Goal: Task Accomplishment & Management: Complete application form

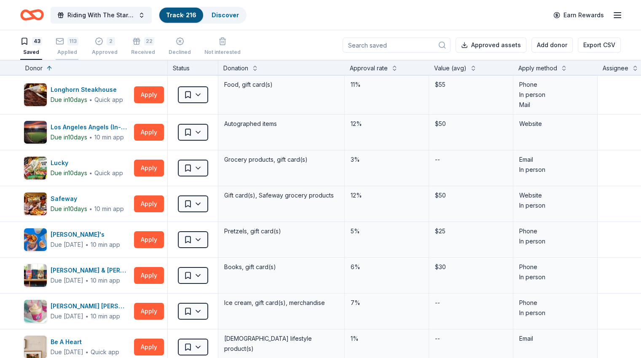
click at [78, 44] on div "113" at bounding box center [72, 41] width 11 height 8
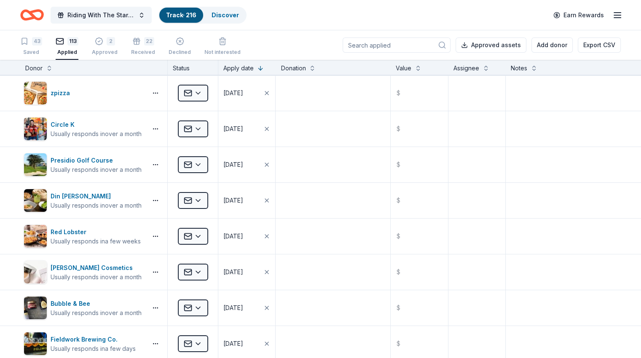
click at [388, 41] on input at bounding box center [397, 44] width 108 height 15
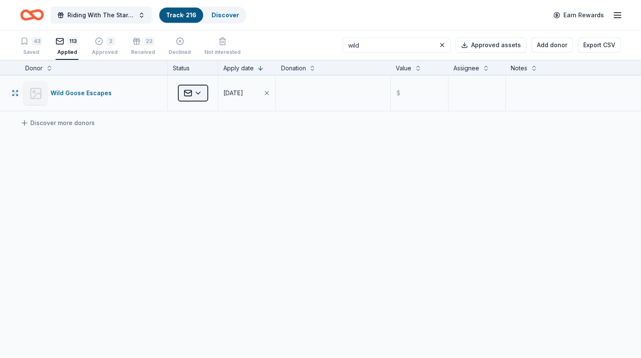
type input "wild"
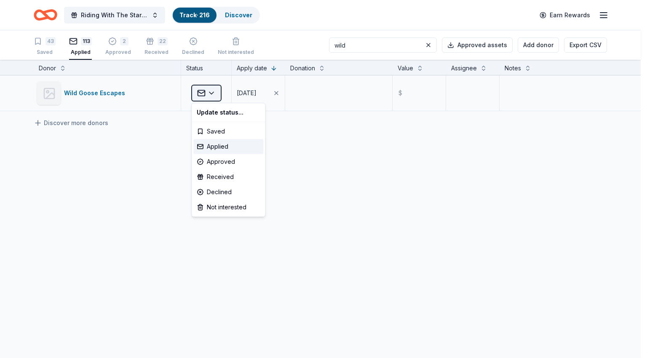
click at [208, 94] on html "Riding With The Stars Gala Track · 216 Discover Earn Rewards 43 Saved 113 Appli…" at bounding box center [323, 179] width 647 height 358
click at [230, 192] on div "Declined" at bounding box center [228, 192] width 70 height 15
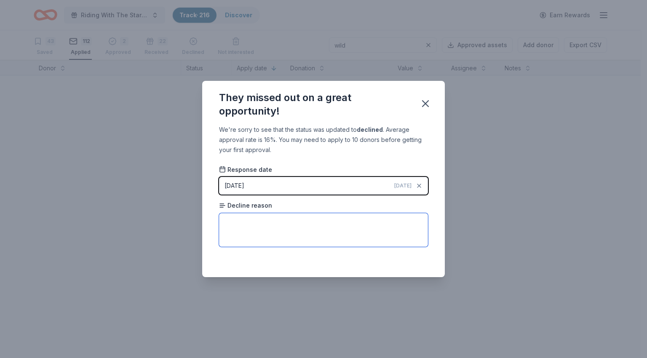
paste textarea "Unfortunately, at this time we are unable to provide a donation."
type textarea "Unfortunately, at this time we are unable to provide a donation."
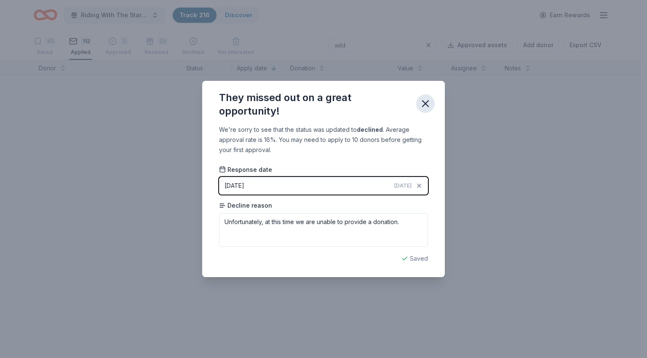
click at [426, 109] on icon "button" at bounding box center [426, 104] width 12 height 12
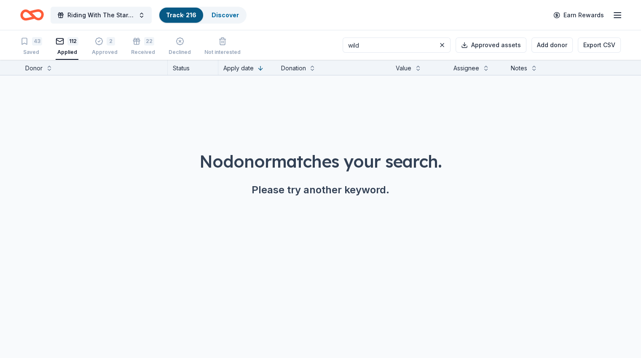
click at [30, 51] on div "43 Saved 112 Applied 2 Approved 22 Received Declined Not interested wild Approv…" at bounding box center [320, 44] width 641 height 29
click at [141, 45] on icon "button" at bounding box center [136, 41] width 8 height 8
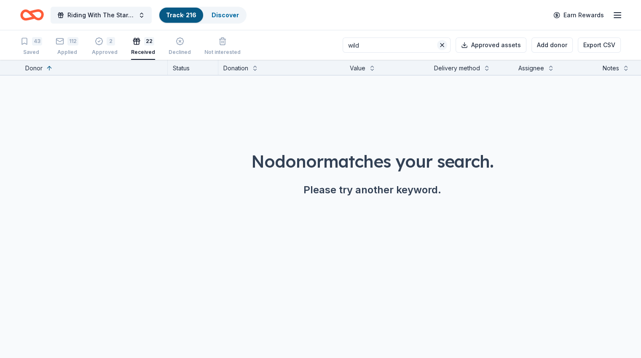
click at [437, 44] on button at bounding box center [442, 45] width 10 height 10
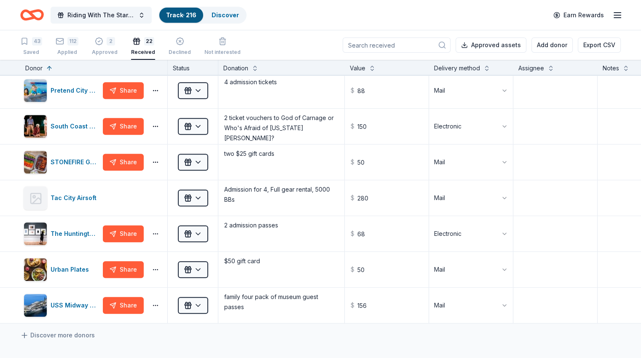
scroll to position [541, 0]
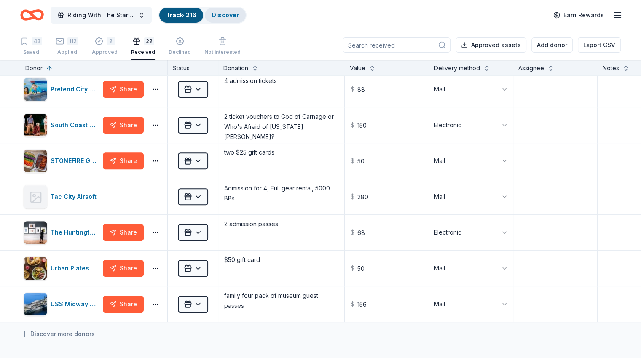
click at [238, 16] on link "Discover" at bounding box center [224, 14] width 27 height 7
click at [377, 44] on input at bounding box center [397, 44] width 108 height 15
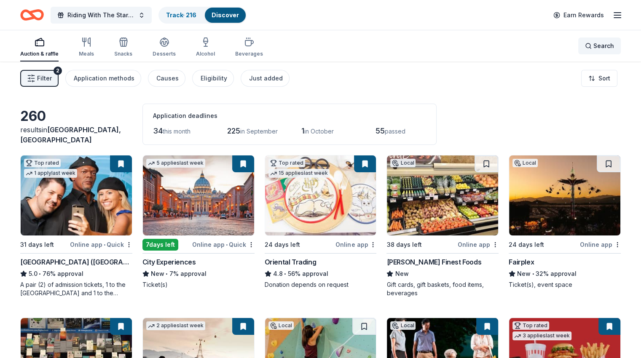
click at [593, 44] on span "Search" at bounding box center [603, 46] width 21 height 10
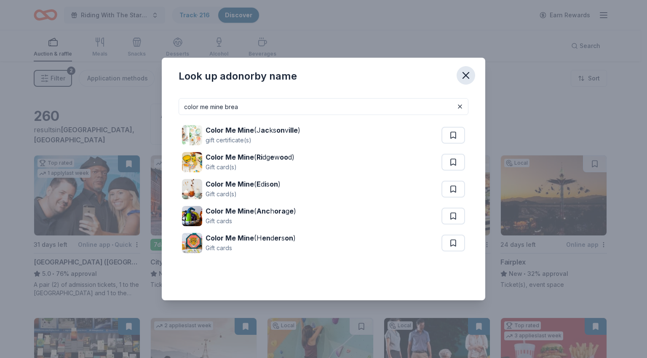
type input "color me mine brea"
click at [465, 75] on icon "button" at bounding box center [466, 75] width 6 height 6
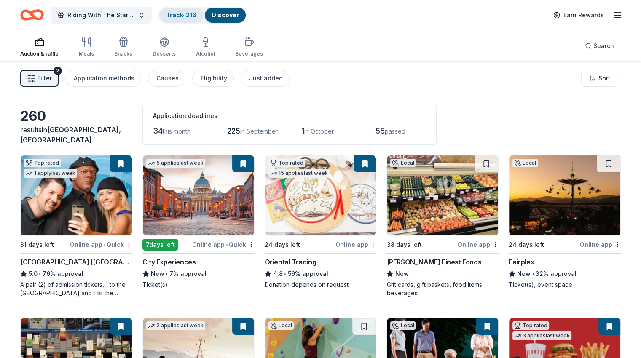
click at [195, 17] on link "Track · 216" at bounding box center [181, 14] width 30 height 7
click at [196, 12] on link "Track · 216" at bounding box center [181, 14] width 30 height 7
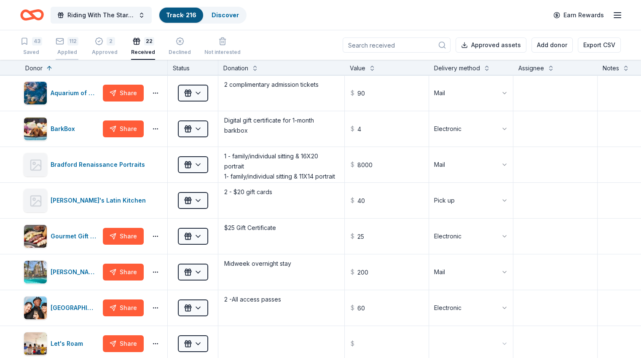
click at [78, 51] on div "Applied" at bounding box center [67, 52] width 23 height 7
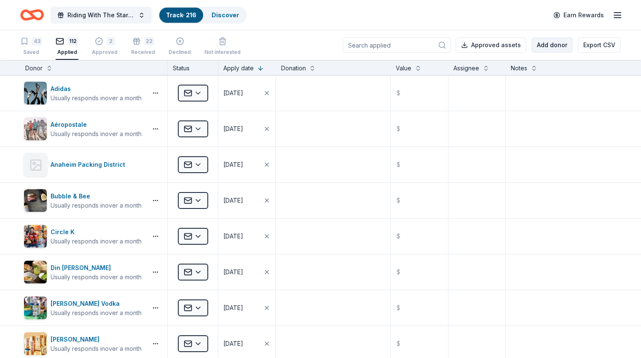
click at [541, 45] on button "Add donor" at bounding box center [551, 44] width 41 height 15
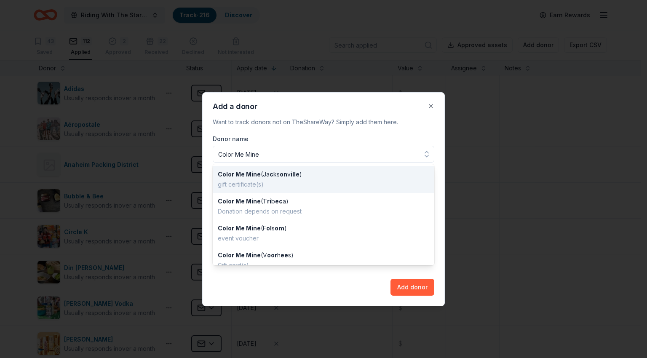
type input "Color Me Mine"
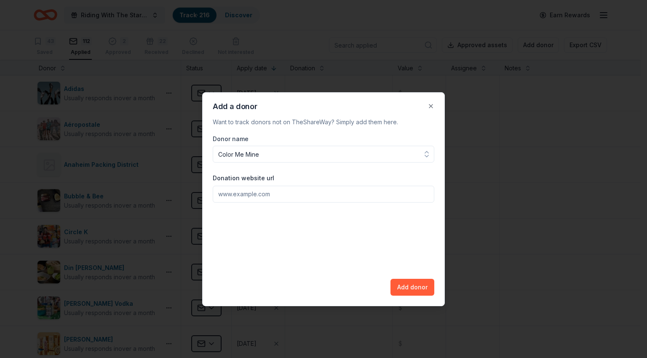
paste input "[URL][DOMAIN_NAME]"
type input "[URL][DOMAIN_NAME]"
click at [407, 289] on button "Add donor" at bounding box center [413, 287] width 44 height 17
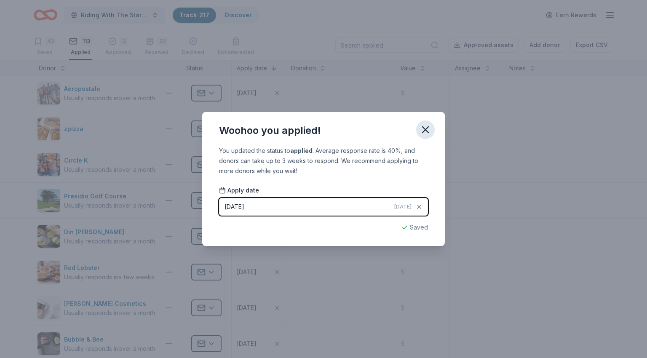
click at [425, 130] on icon "button" at bounding box center [426, 130] width 6 height 6
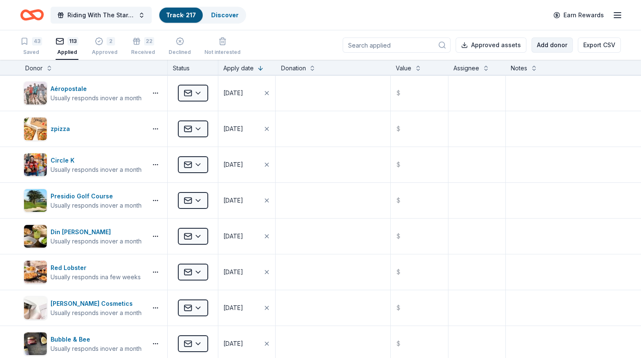
click at [540, 46] on button "Add donor" at bounding box center [551, 44] width 41 height 15
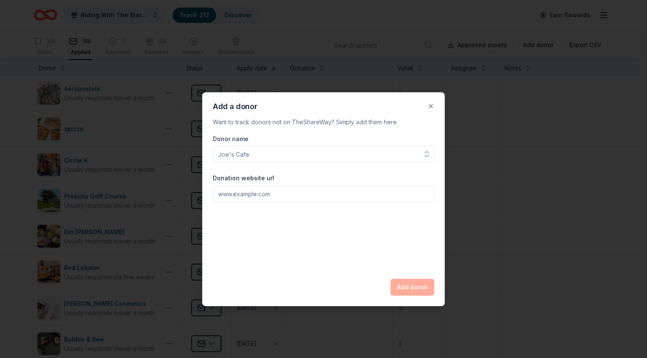
type input "n"
type input "Infinity Escape"
paste input "[URL][DOMAIN_NAME]"
type input "[URL][DOMAIN_NAME]"
click at [409, 288] on button "Add donor" at bounding box center [413, 287] width 44 height 17
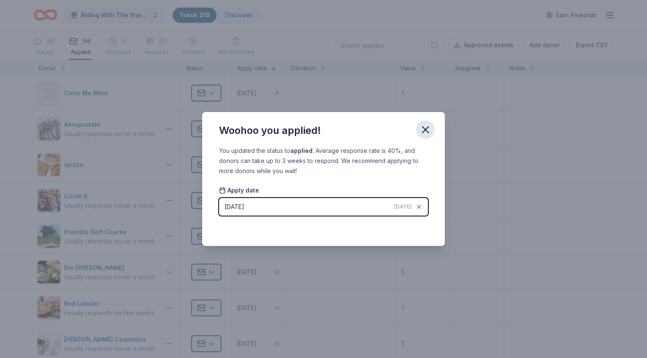
click at [428, 131] on icon "button" at bounding box center [426, 130] width 12 height 12
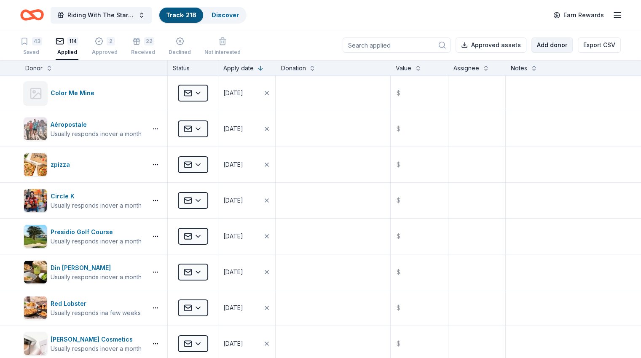
click at [542, 48] on button "Add donor" at bounding box center [551, 44] width 41 height 15
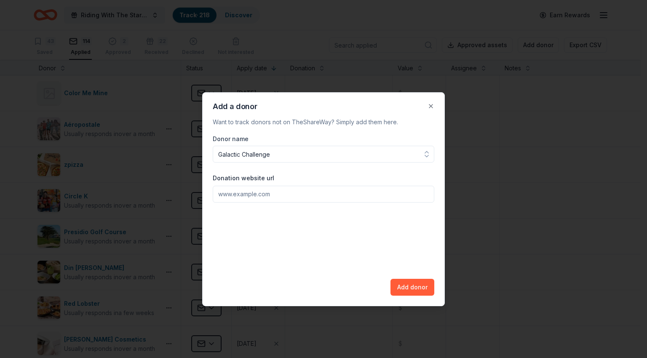
type input "Galactic Challenge"
paste input "[URL][DOMAIN_NAME]"
type input "[URL][DOMAIN_NAME]"
click at [416, 286] on button "Add donor" at bounding box center [413, 287] width 44 height 17
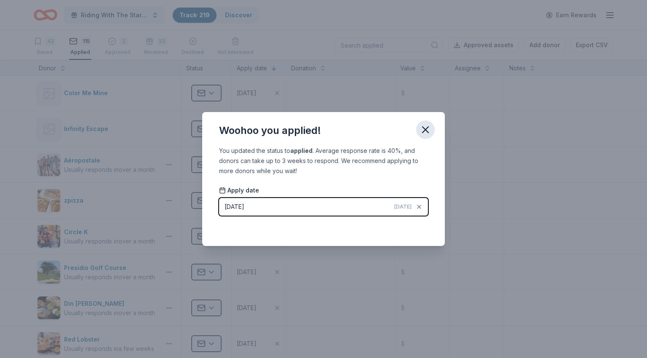
click at [425, 134] on icon "button" at bounding box center [426, 130] width 12 height 12
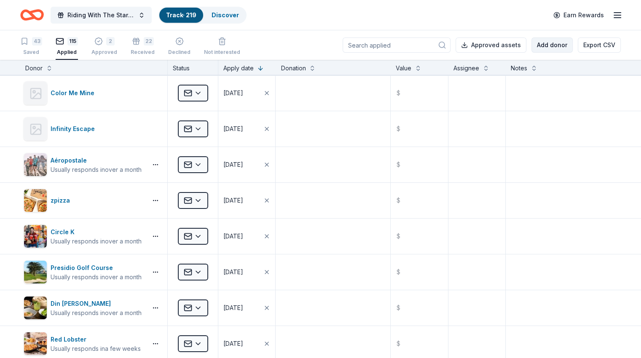
click at [533, 46] on button "Add donor" at bounding box center [551, 44] width 41 height 15
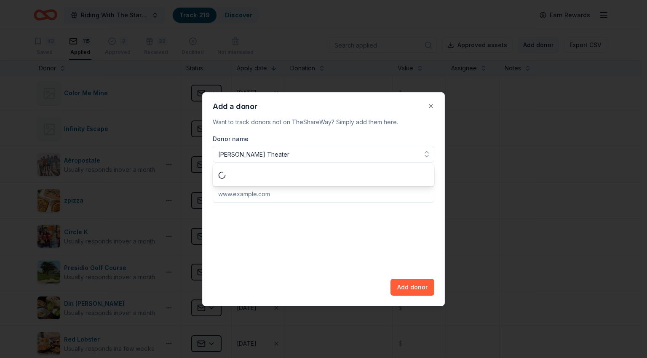
type input "[PERSON_NAME] Theater"
paste input "[URL][DOMAIN_NAME][PERSON_NAME]"
type input "[URL][DOMAIN_NAME][PERSON_NAME]"
click at [415, 289] on button "Add donor" at bounding box center [413, 287] width 44 height 17
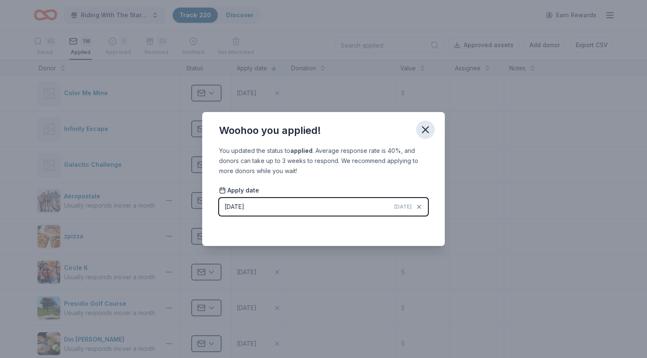
click at [428, 135] on icon "button" at bounding box center [426, 130] width 12 height 12
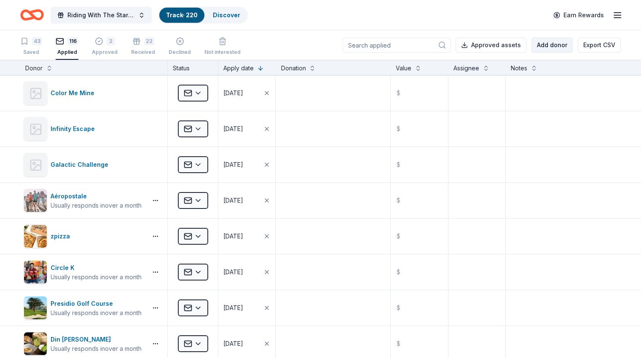
click at [532, 42] on button "Add donor" at bounding box center [551, 44] width 41 height 15
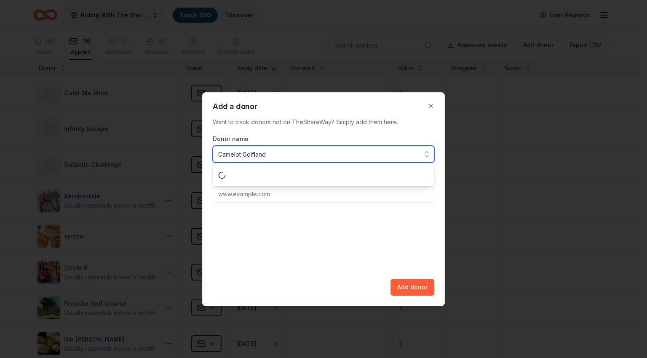
type input "Camelot Golfland"
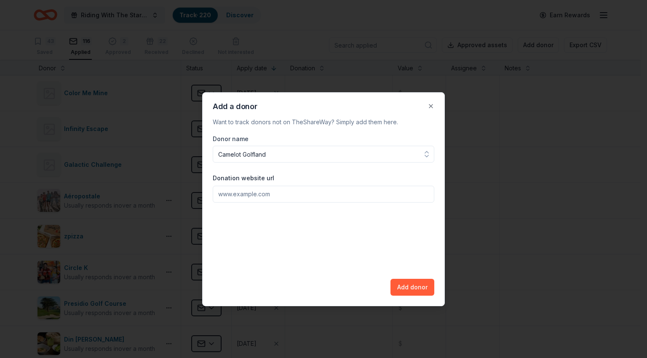
paste input "[URL][DOMAIN_NAME]"
type input "[URL][DOMAIN_NAME]"
click at [428, 291] on button "Add donor" at bounding box center [413, 287] width 44 height 17
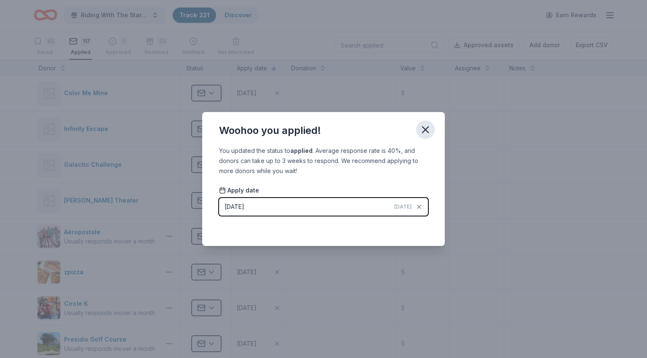
click at [423, 131] on icon "button" at bounding box center [426, 130] width 12 height 12
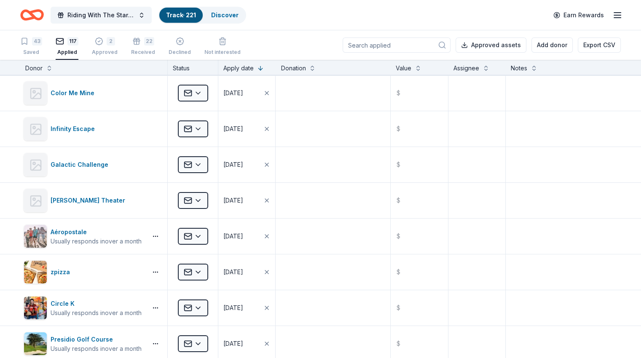
click at [380, 47] on input at bounding box center [397, 44] width 108 height 15
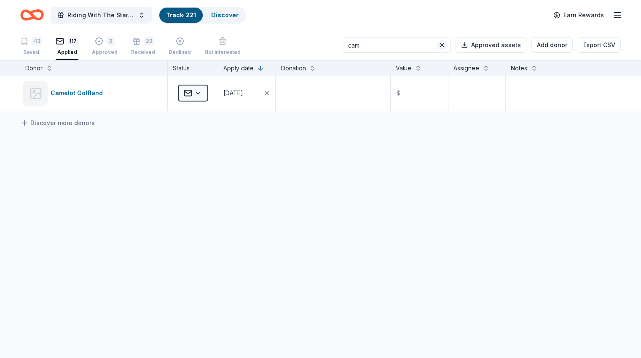
type input "cam"
click at [437, 44] on button at bounding box center [442, 45] width 10 height 10
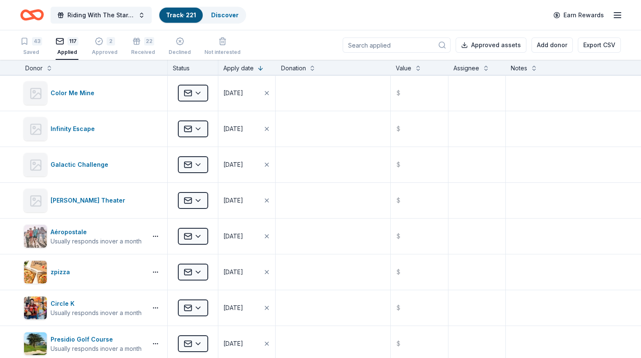
click at [362, 48] on input at bounding box center [397, 44] width 108 height 15
click at [536, 48] on button "Add donor" at bounding box center [551, 44] width 41 height 15
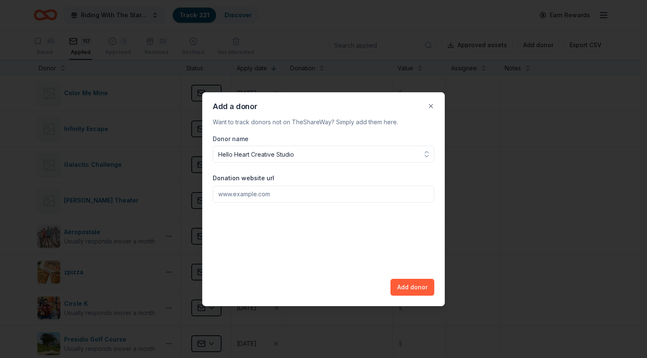
type input "Hello Heart Creative Studio"
paste input "[URL][DOMAIN_NAME]"
type input "[URL][DOMAIN_NAME]"
click at [407, 290] on button "Add donor" at bounding box center [413, 287] width 44 height 17
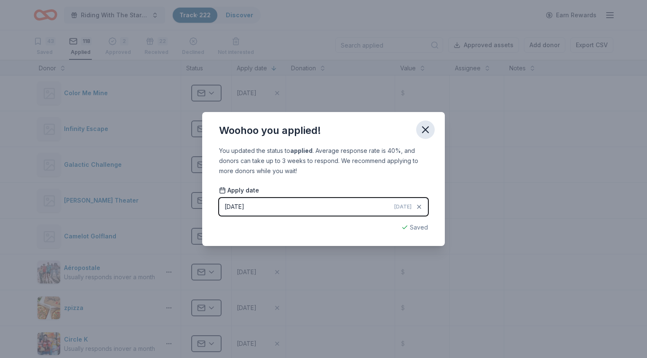
click at [424, 136] on button "button" at bounding box center [425, 129] width 19 height 19
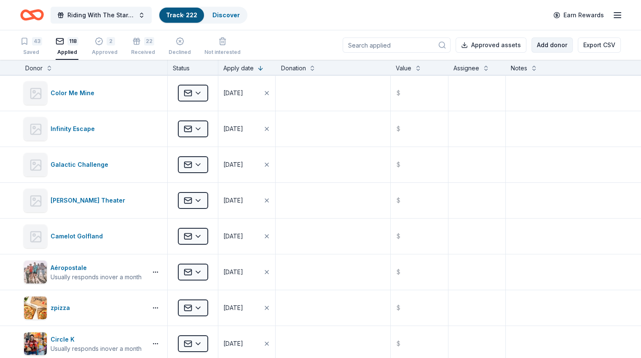
click at [540, 46] on button "Add donor" at bounding box center [551, 44] width 41 height 15
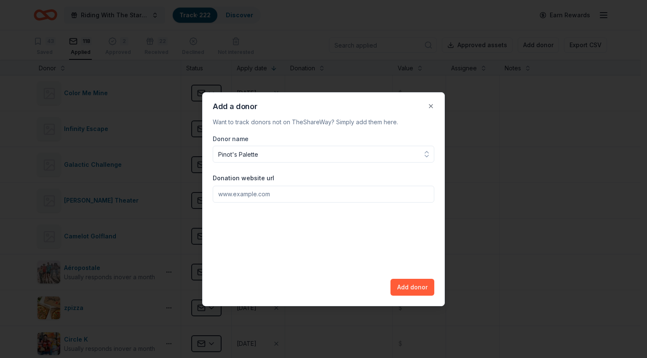
type input "Pinot's Palette"
click at [300, 198] on input "Donation website url" at bounding box center [324, 194] width 222 height 17
paste input "[URL][DOMAIN_NAME]"
type input "[URL][DOMAIN_NAME]"
click at [408, 281] on button "Add donor" at bounding box center [413, 287] width 44 height 17
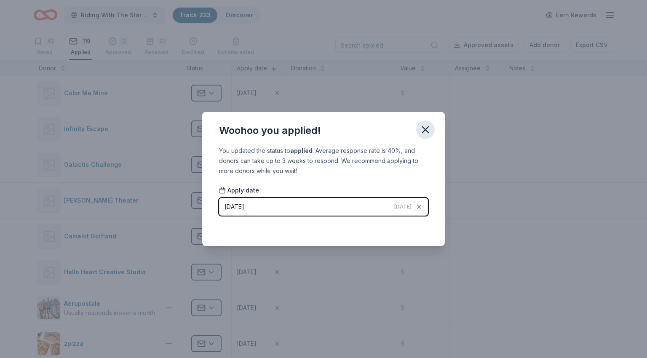
click at [429, 128] on icon "button" at bounding box center [426, 130] width 12 height 12
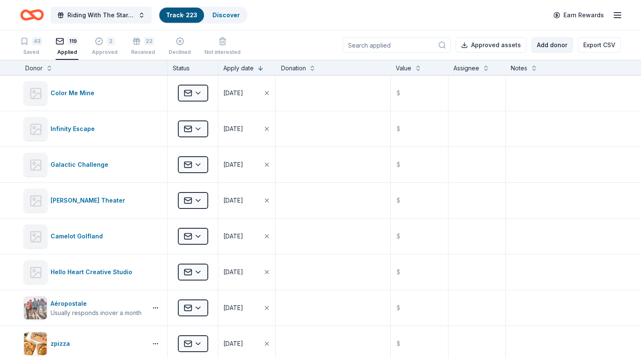
click at [531, 46] on button "Add donor" at bounding box center [551, 44] width 41 height 15
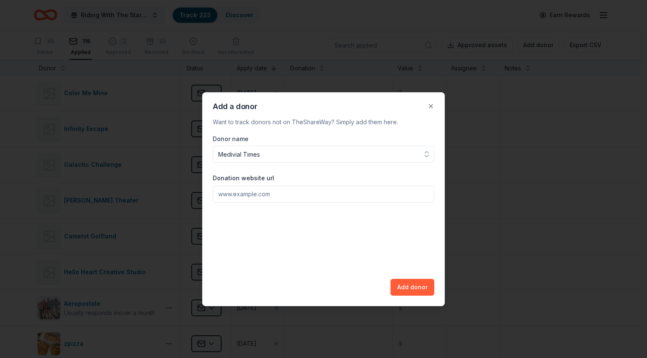
drag, startPoint x: 263, startPoint y: 194, endPoint x: 310, endPoint y: 179, distance: 48.9
click at [265, 193] on input "Donation website url" at bounding box center [324, 194] width 222 height 17
click at [232, 154] on input "Medivial Times" at bounding box center [324, 154] width 222 height 17
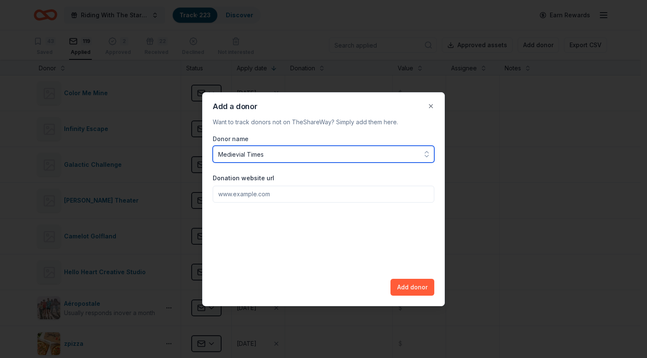
click at [241, 155] on input "Medievial Times" at bounding box center [324, 154] width 222 height 17
type input "Medieval Times"
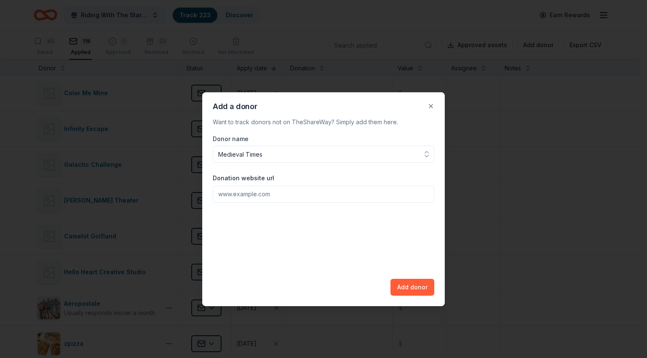
click at [329, 193] on input "Donation website url" at bounding box center [324, 194] width 222 height 17
paste input "[URL][DOMAIN_NAME]"
type input "[URL][DOMAIN_NAME]"
click at [417, 288] on button "Add donor" at bounding box center [413, 287] width 44 height 17
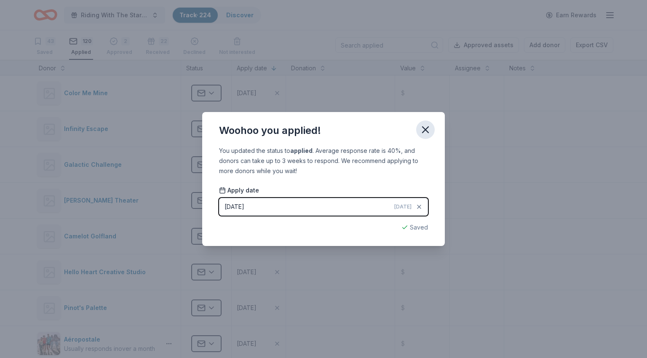
click at [423, 131] on icon "button" at bounding box center [426, 130] width 12 height 12
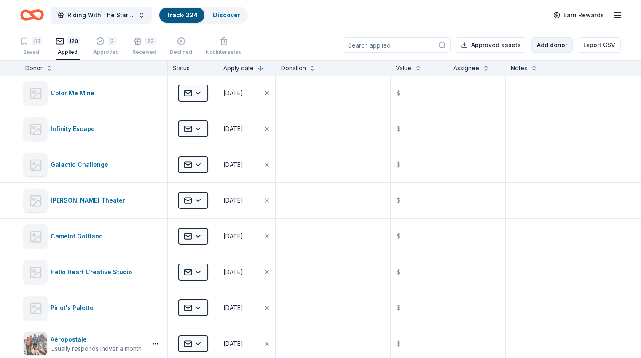
click at [535, 44] on button "Add donor" at bounding box center [551, 44] width 41 height 15
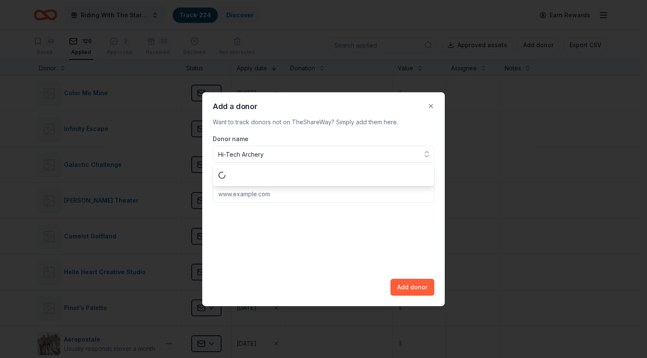
type input "Hi-Tech Archery"
paste input "[URL][DOMAIN_NAME]"
type input "[URL][DOMAIN_NAME]"
click at [420, 292] on button "Add donor" at bounding box center [413, 287] width 44 height 17
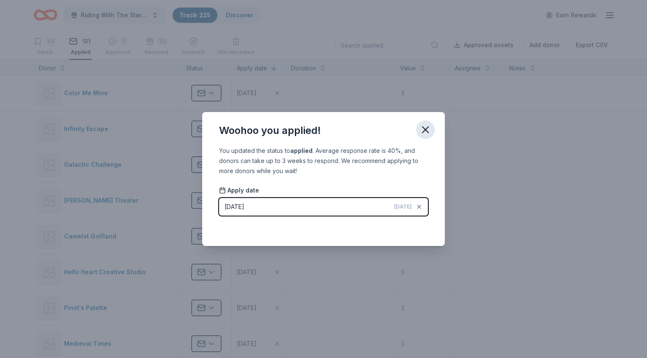
click at [428, 127] on icon "button" at bounding box center [426, 130] width 6 height 6
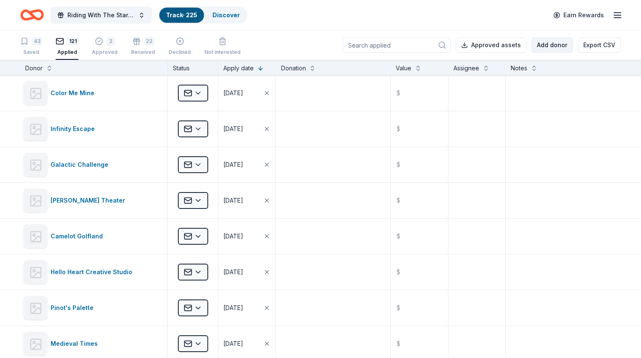
click at [535, 41] on button "Add donor" at bounding box center [551, 44] width 41 height 15
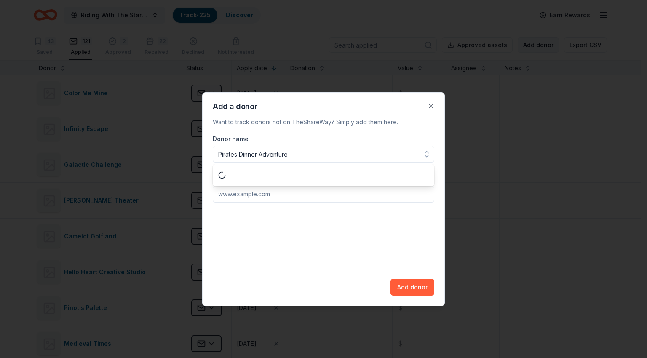
type input "Pirates Dinner Adventure"
paste input "[URL][DOMAIN_NAME]"
type input "[URL][DOMAIN_NAME]"
click at [416, 290] on button "Add donor" at bounding box center [413, 287] width 44 height 17
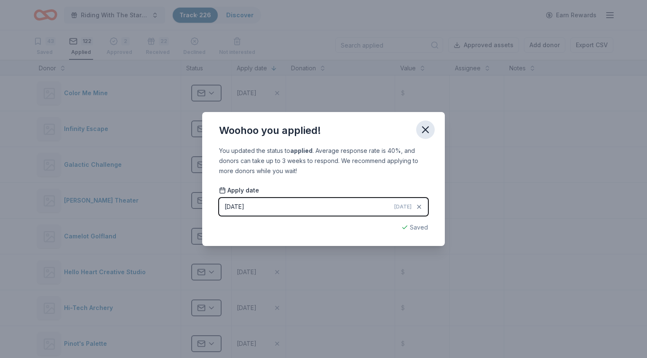
click at [428, 126] on icon "button" at bounding box center [426, 130] width 12 height 12
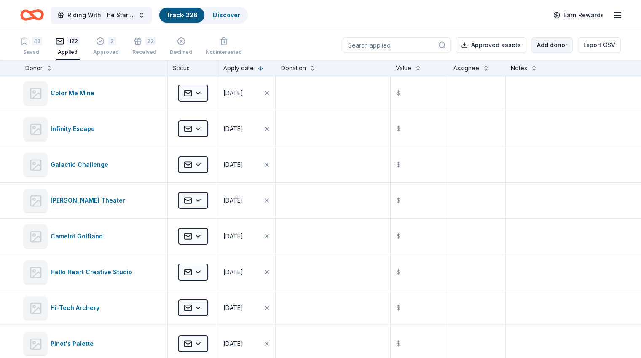
click at [546, 45] on button "Add donor" at bounding box center [551, 44] width 41 height 15
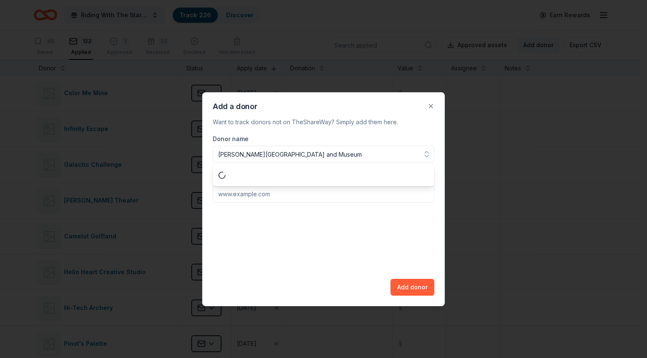
type input "[PERSON_NAME][GEOGRAPHIC_DATA] and Museum"
paste input "[URL][DOMAIN_NAME]"
type input "[URL][DOMAIN_NAME]"
click at [414, 288] on button "Add donor" at bounding box center [413, 287] width 44 height 17
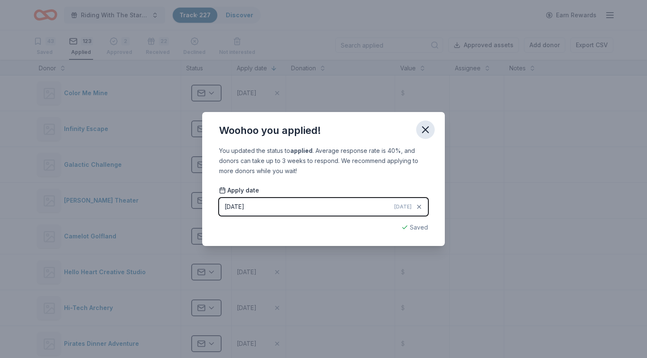
drag, startPoint x: 428, startPoint y: 134, endPoint x: 426, endPoint y: 123, distance: 11.5
click at [428, 134] on icon "button" at bounding box center [426, 130] width 12 height 12
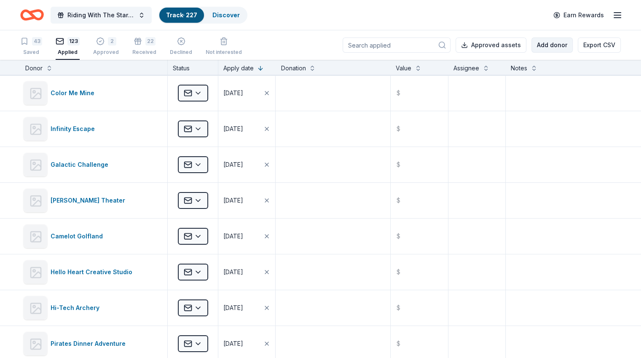
click at [539, 45] on button "Add donor" at bounding box center [551, 44] width 41 height 15
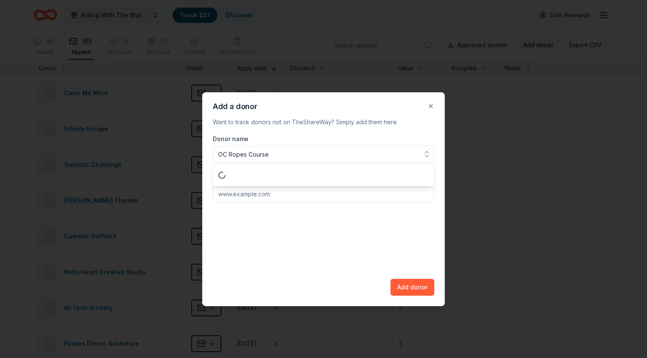
type input "OC Ropes Course"
paste input "[URL][DOMAIN_NAME]"
type input "[URL][DOMAIN_NAME]"
click at [412, 289] on button "Add donor" at bounding box center [413, 287] width 44 height 17
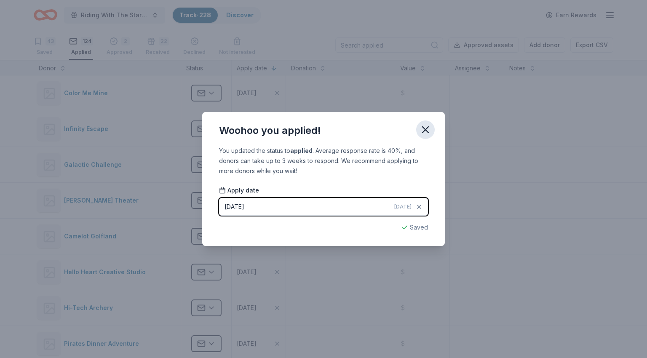
click at [428, 133] on icon "button" at bounding box center [426, 130] width 12 height 12
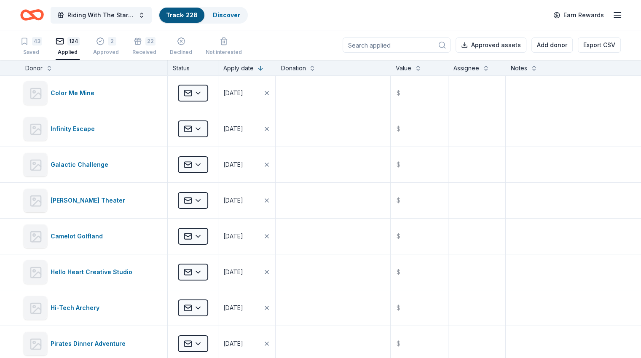
click at [393, 45] on input at bounding box center [397, 44] width 108 height 15
drag, startPoint x: 47, startPoint y: 50, endPoint x: 312, endPoint y: 47, distance: 265.0
click at [42, 50] on div "Saved" at bounding box center [31, 52] width 22 height 7
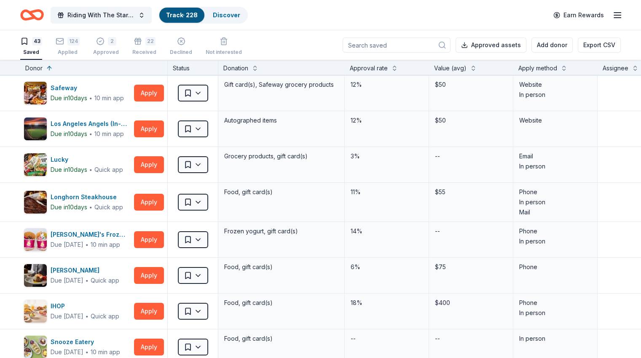
click at [383, 46] on input at bounding box center [397, 44] width 108 height 15
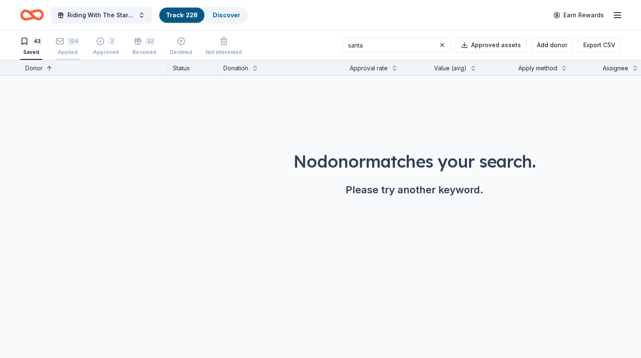
type input "santa"
click at [80, 46] on div "124 Applied" at bounding box center [68, 46] width 24 height 19
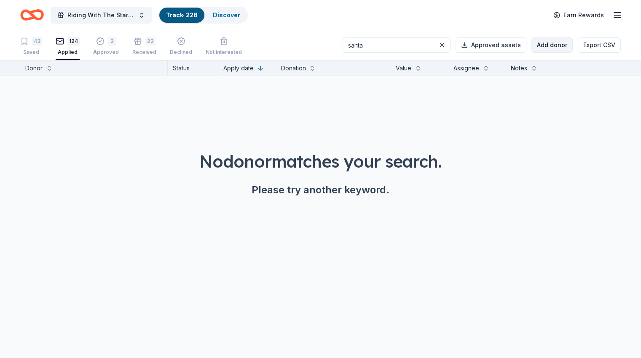
click at [535, 44] on button "Add donor" at bounding box center [551, 44] width 41 height 15
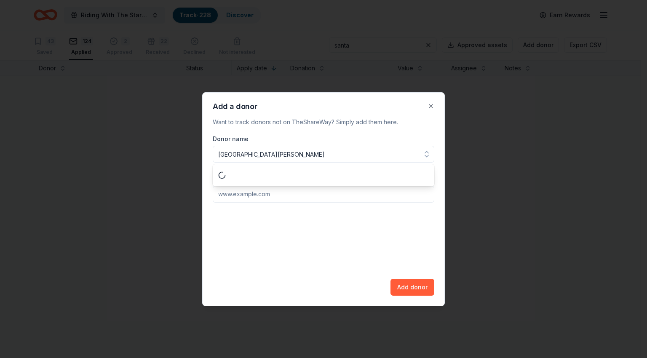
type input "[GEOGRAPHIC_DATA][PERSON_NAME]"
paste input "[URL][DOMAIN_NAME]"
type input "[URL][DOMAIN_NAME]"
click at [415, 286] on button "Add donor" at bounding box center [413, 287] width 44 height 17
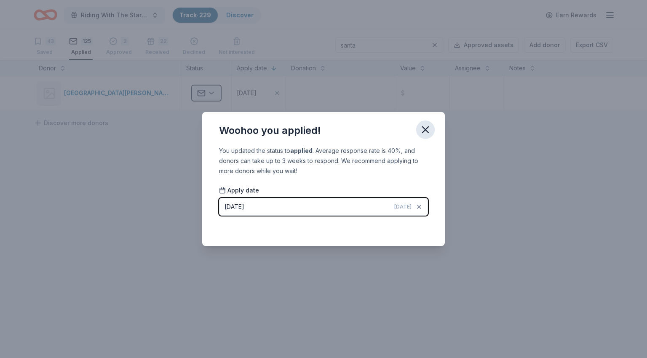
click at [430, 128] on icon "button" at bounding box center [426, 130] width 12 height 12
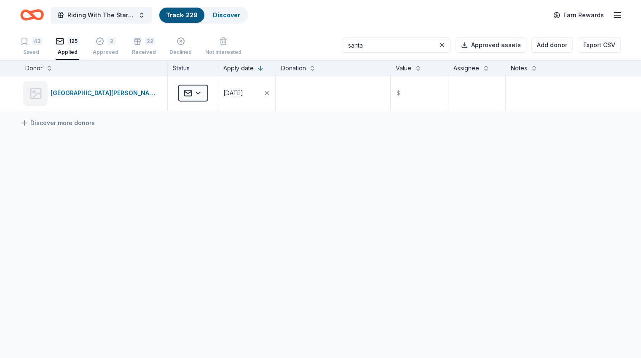
click at [373, 45] on input "santa" at bounding box center [397, 44] width 108 height 15
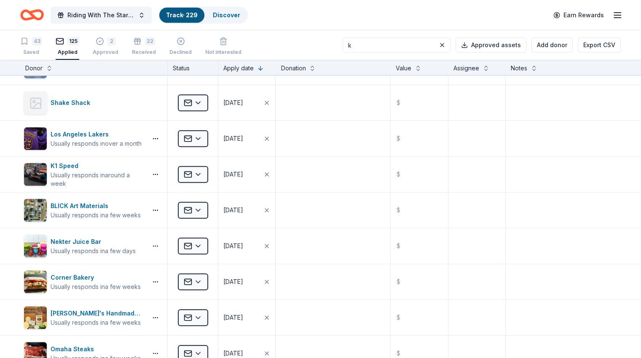
scroll to position [506, 0]
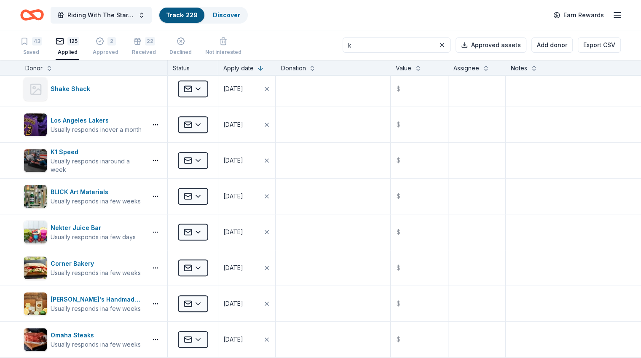
type input "k"
click at [437, 44] on button at bounding box center [442, 45] width 10 height 10
click at [399, 44] on input at bounding box center [397, 44] width 108 height 15
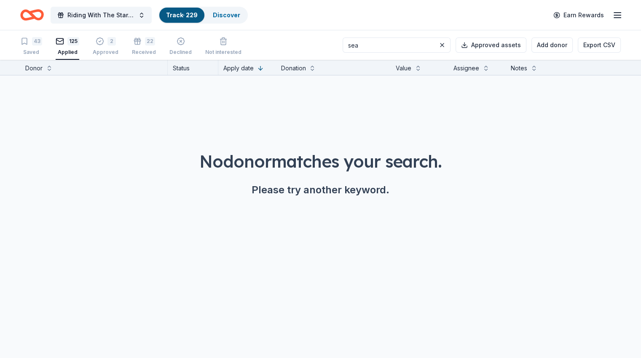
scroll to position [0, 0]
type input "sea"
click at [437, 45] on button at bounding box center [442, 45] width 10 height 10
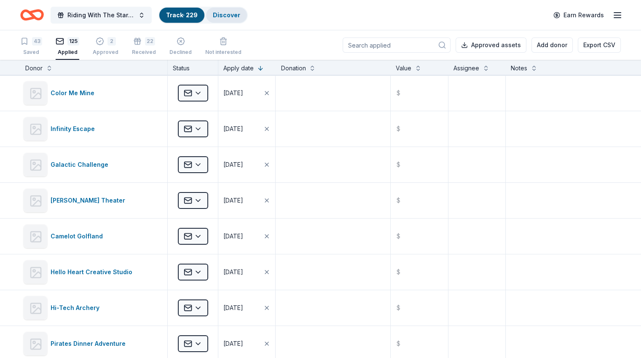
click at [240, 14] on link "Discover" at bounding box center [226, 14] width 27 height 7
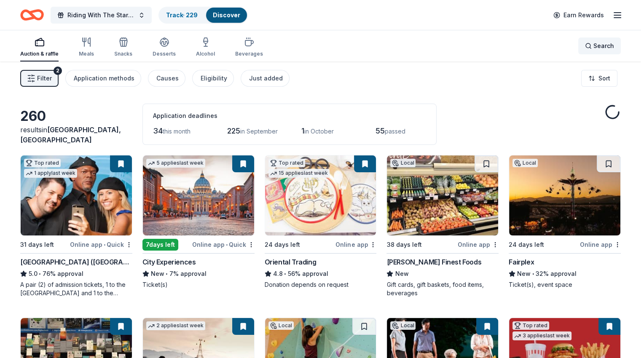
click at [593, 44] on span "Search" at bounding box center [603, 46] width 21 height 10
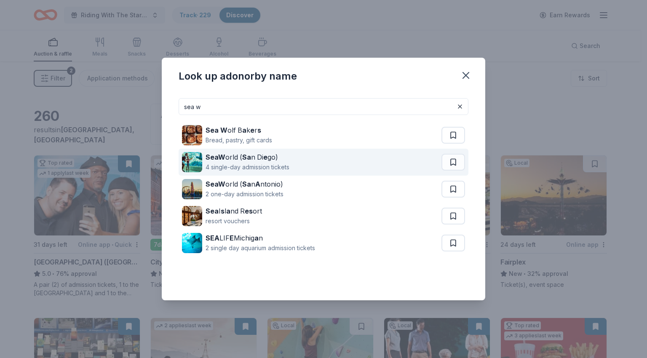
type input "sea w"
click at [266, 167] on div "4 single-day admission tickets" at bounding box center [248, 167] width 84 height 10
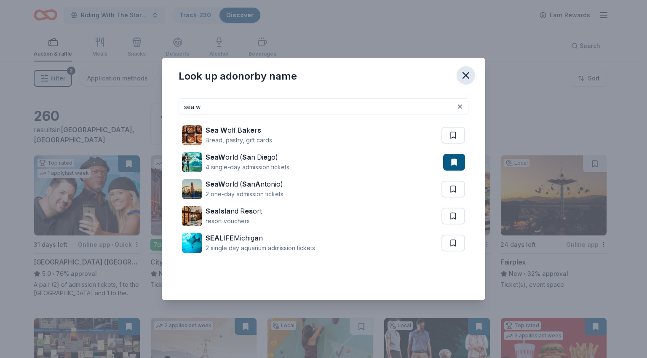
click at [465, 75] on icon "button" at bounding box center [466, 76] width 12 height 12
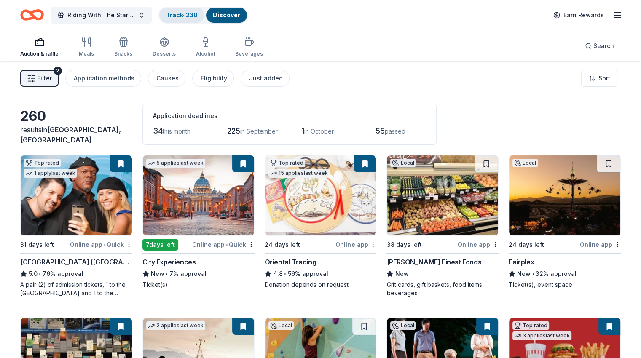
click at [195, 17] on link "Track · 230" at bounding box center [182, 14] width 32 height 7
click at [196, 19] on div "Track · 230" at bounding box center [181, 15] width 45 height 15
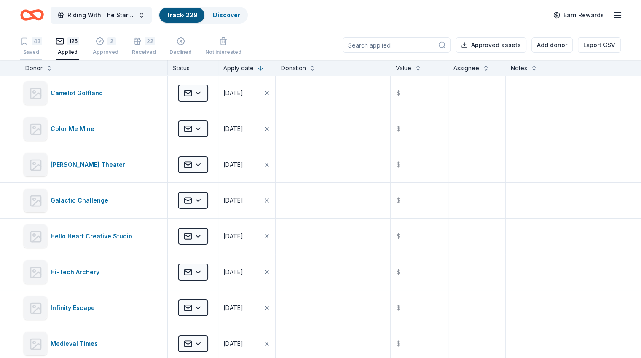
click at [42, 45] on div "43 Saved" at bounding box center [31, 46] width 22 height 19
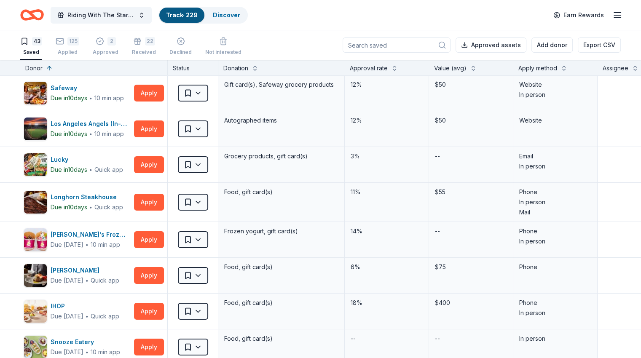
click at [381, 46] on input at bounding box center [397, 44] width 108 height 15
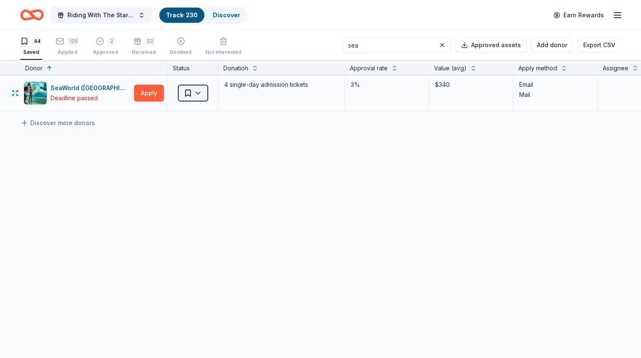
type input "sea"
click at [207, 93] on html "Riding With The Stars Gala Track · 230 Discover Earn Rewards 44 Saved 125 Appli…" at bounding box center [320, 179] width 641 height 358
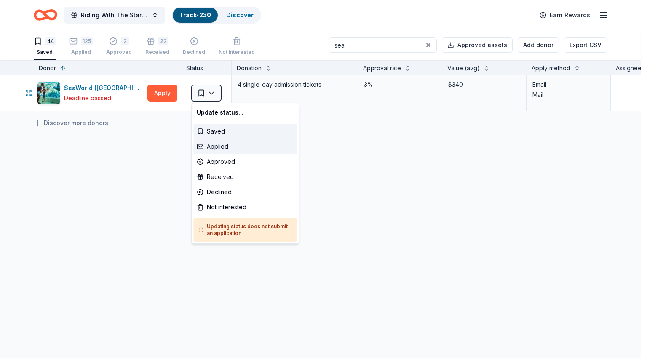
click at [221, 144] on div "Applied" at bounding box center [245, 146] width 104 height 15
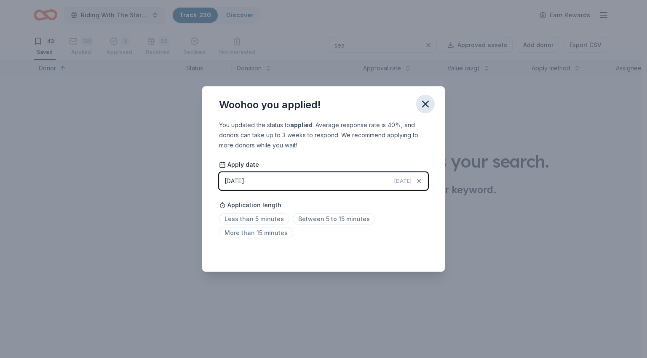
click at [419, 104] on button "button" at bounding box center [425, 104] width 19 height 19
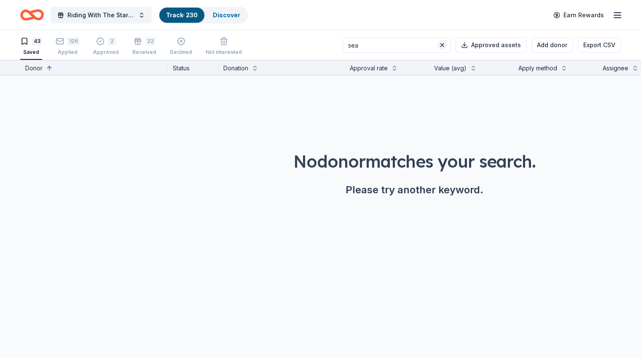
click at [437, 45] on button at bounding box center [442, 45] width 10 height 10
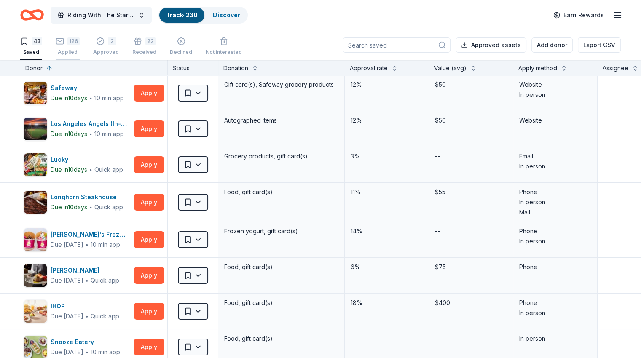
click at [80, 46] on div "126 Applied" at bounding box center [68, 41] width 24 height 19
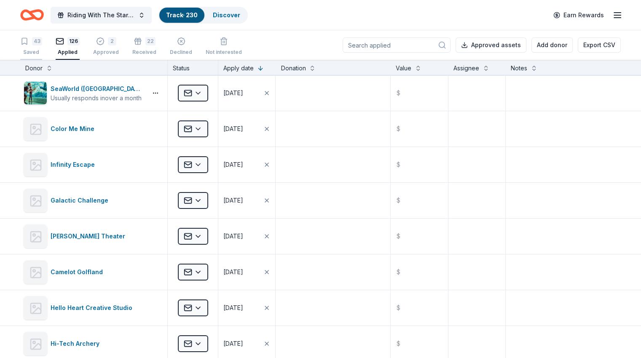
click at [42, 50] on div "Saved" at bounding box center [31, 52] width 22 height 7
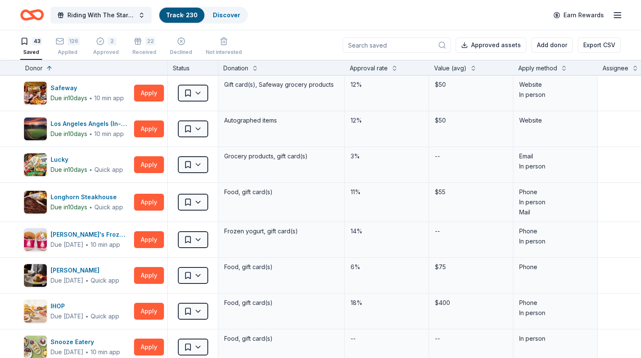
click at [364, 49] on input at bounding box center [397, 44] width 108 height 15
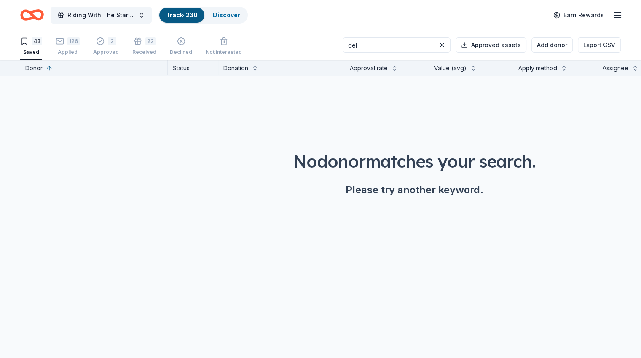
type input "del"
click at [437, 44] on button at bounding box center [442, 45] width 10 height 10
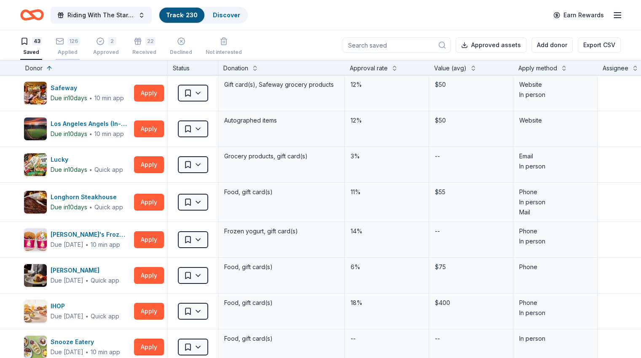
click at [80, 41] on div "126" at bounding box center [73, 36] width 12 height 8
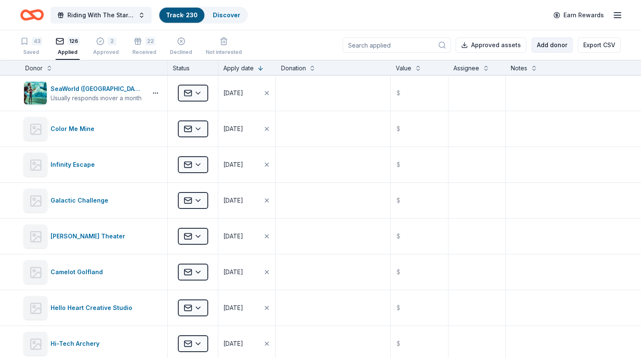
click at [543, 49] on button "Add donor" at bounding box center [551, 44] width 41 height 15
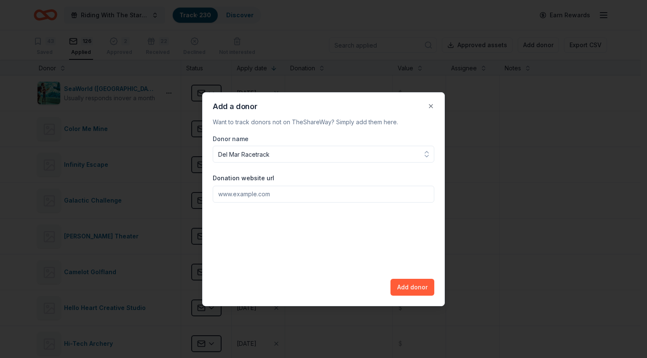
type input "Del Mar Racetrack"
paste input "[URL][DOMAIN_NAME]"
type input "[URL][DOMAIN_NAME]"
click at [410, 292] on button "Add donor" at bounding box center [413, 287] width 44 height 17
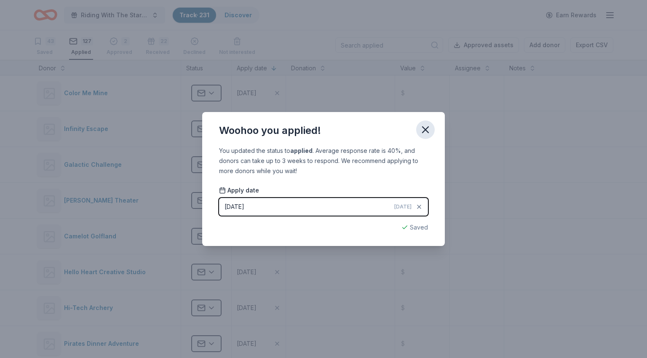
click at [427, 130] on icon "button" at bounding box center [426, 130] width 12 height 12
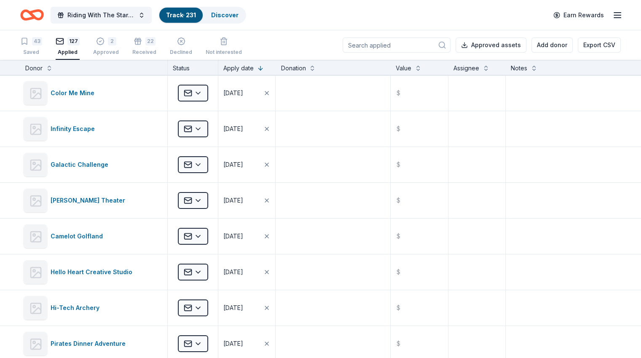
click at [614, 18] on line "button" at bounding box center [617, 18] width 7 height 0
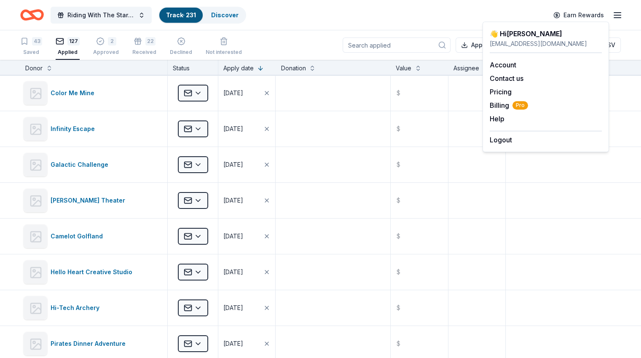
click at [374, 13] on div "Riding With The Stars Gala Track · 231 Discover Earn Rewards" at bounding box center [320, 15] width 600 height 20
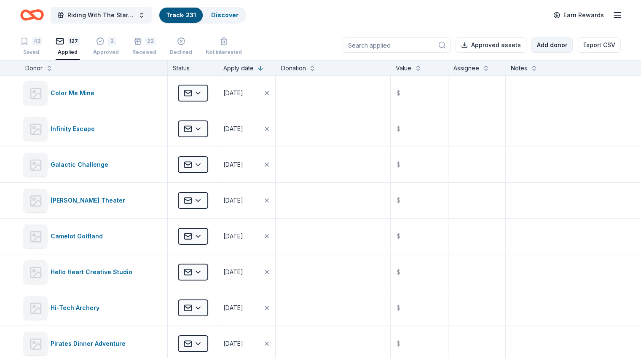
click at [531, 43] on button "Add donor" at bounding box center [551, 44] width 41 height 15
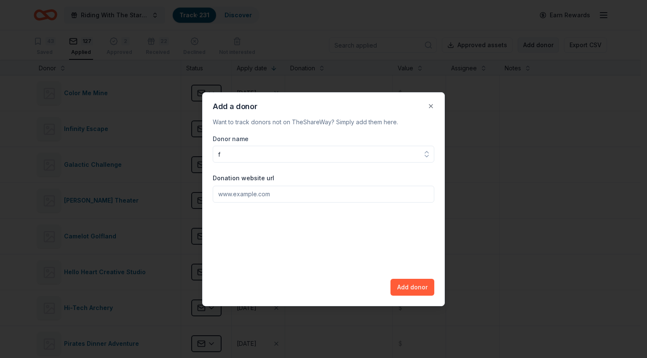
type input "f"
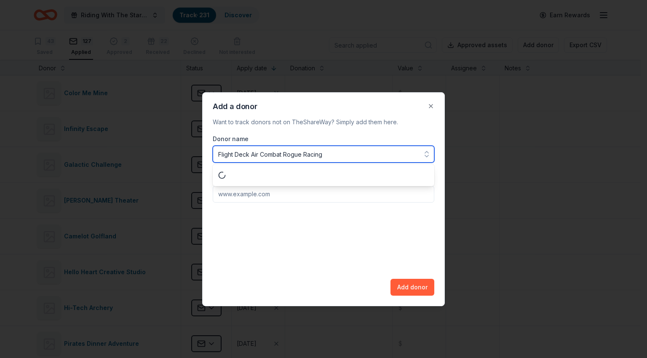
type input "Flight Deck Air Combat Rogue Racing"
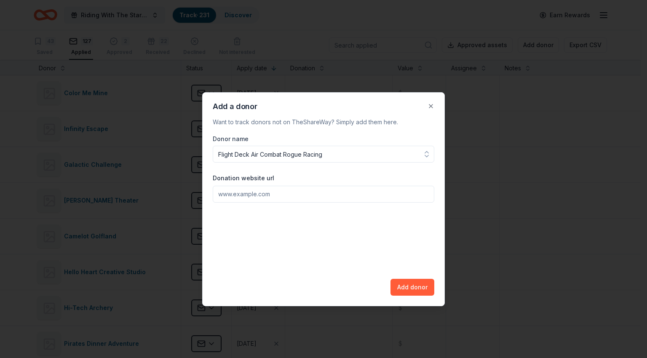
paste input "[URL][DOMAIN_NAME]"
type input "[URL][DOMAIN_NAME]"
click at [413, 286] on button "Add donor" at bounding box center [413, 287] width 44 height 17
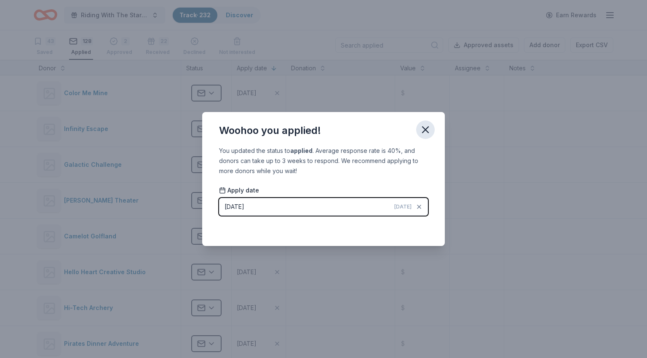
click at [429, 127] on icon "button" at bounding box center [426, 130] width 12 height 12
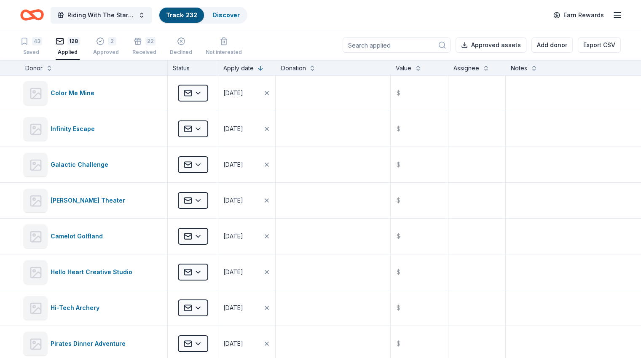
click at [407, 45] on input at bounding box center [397, 44] width 108 height 15
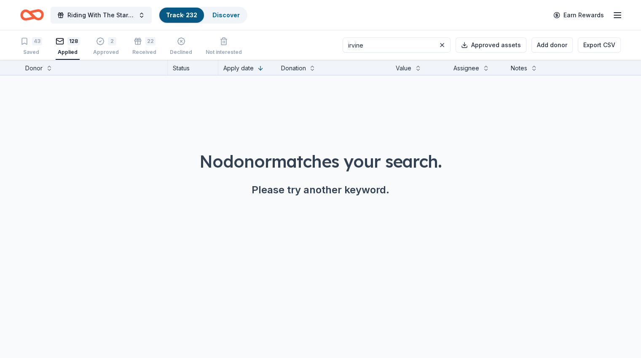
type input "irvine"
click at [531, 44] on button "Add donor" at bounding box center [551, 44] width 41 height 15
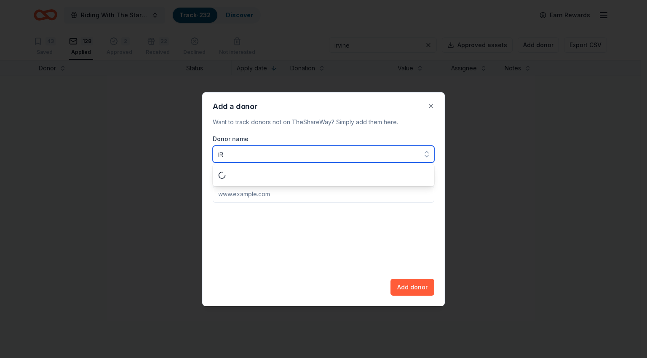
type input "i"
type input "Irvine Park Railroad"
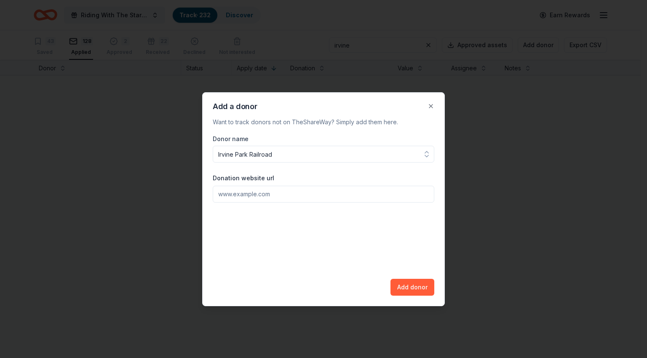
paste input "[URL][DOMAIN_NAME]?"
type input "[URL][DOMAIN_NAME]?"
click at [419, 285] on button "Add donor" at bounding box center [413, 287] width 44 height 17
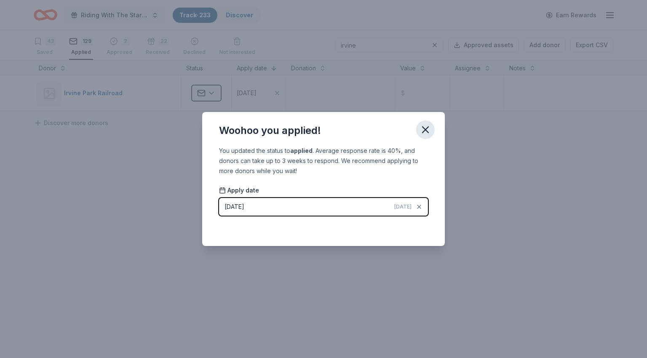
click at [426, 130] on icon "button" at bounding box center [426, 130] width 12 height 12
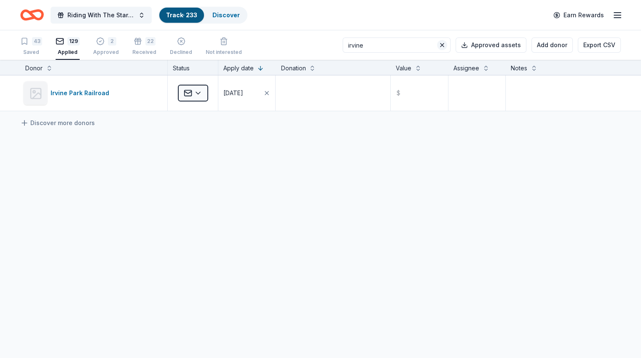
click at [437, 43] on button at bounding box center [442, 45] width 10 height 10
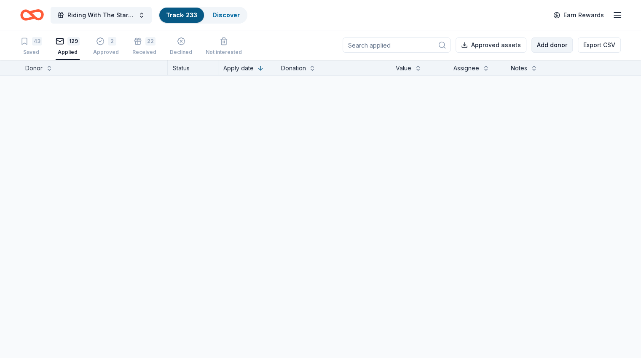
click at [535, 48] on button "Add donor" at bounding box center [551, 44] width 41 height 15
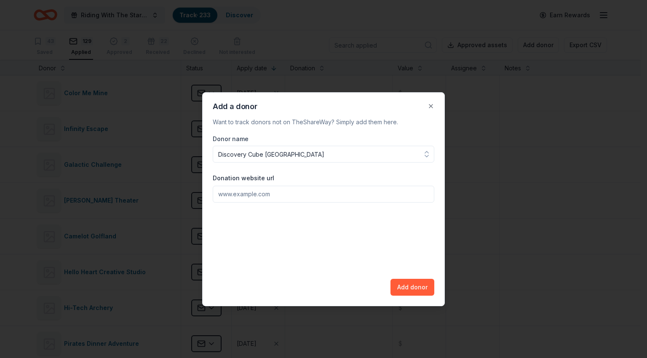
type input "Discovery Cube [GEOGRAPHIC_DATA]"
paste input "[URL][DOMAIN_NAME]"
type input "[URL][DOMAIN_NAME]"
click at [408, 288] on button "Add donor" at bounding box center [413, 287] width 44 height 17
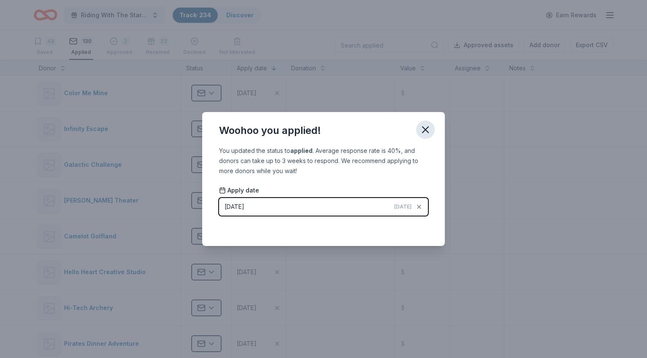
click at [427, 131] on icon "button" at bounding box center [426, 130] width 12 height 12
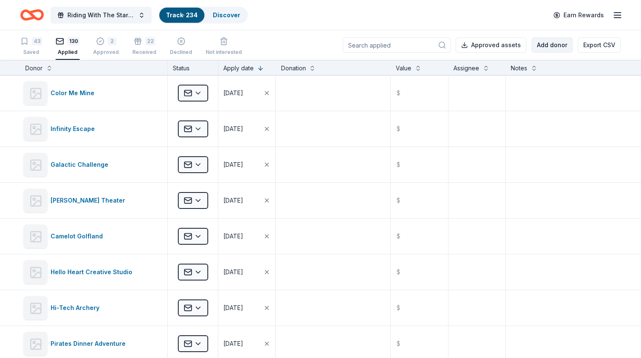
click at [533, 45] on button "Add donor" at bounding box center [551, 44] width 41 height 15
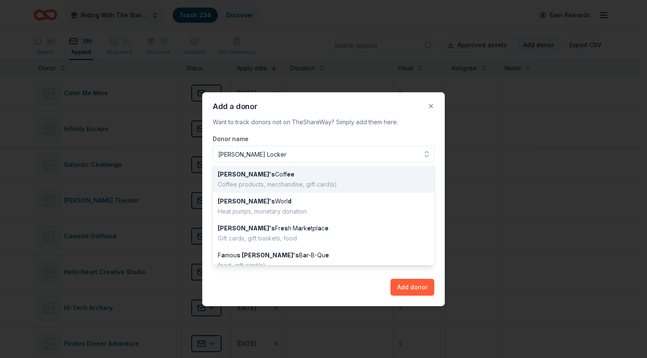
type input "[PERSON_NAME] Locker"
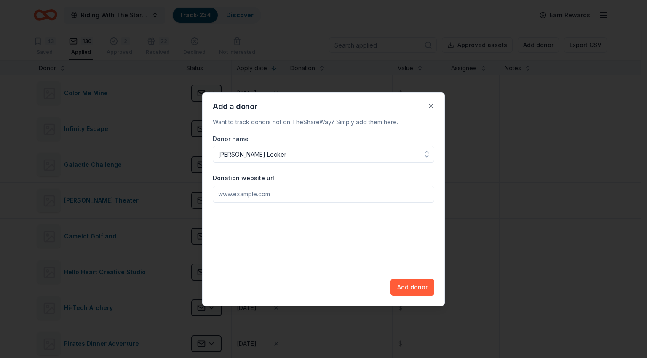
paste input "[URL][DOMAIN_NAME]"
type input "[URL][DOMAIN_NAME]"
click at [409, 286] on button "Add donor" at bounding box center [413, 287] width 44 height 17
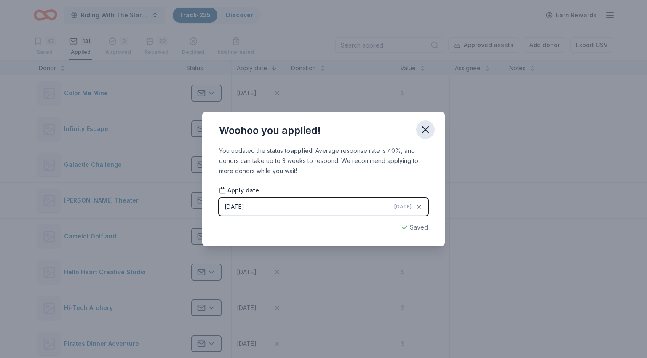
click at [426, 125] on icon "button" at bounding box center [426, 130] width 12 height 12
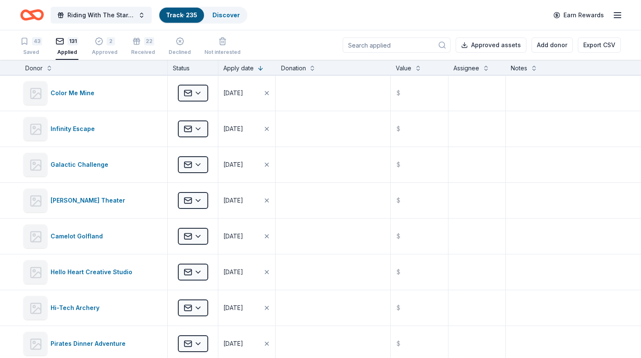
click at [386, 43] on input at bounding box center [397, 44] width 108 height 15
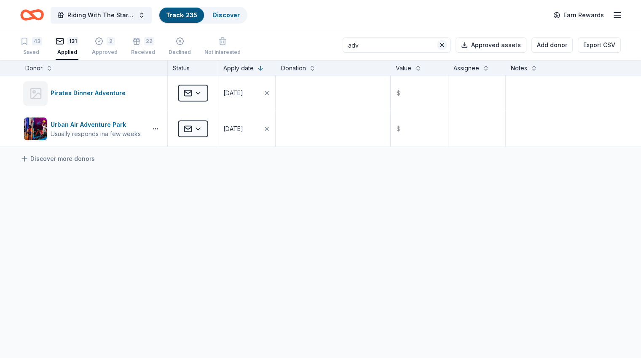
type input "adv"
click at [437, 47] on button at bounding box center [442, 45] width 10 height 10
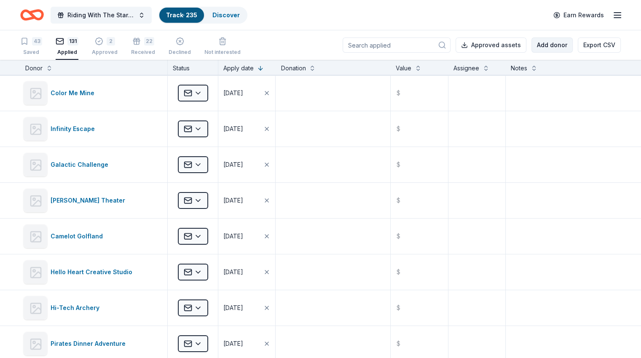
click at [533, 46] on button "Add donor" at bounding box center [551, 44] width 41 height 15
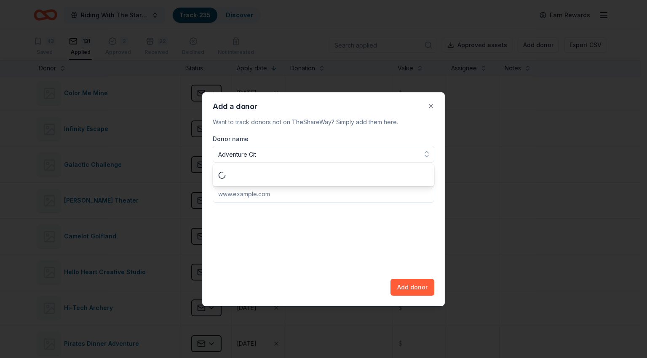
type input "Adventure City"
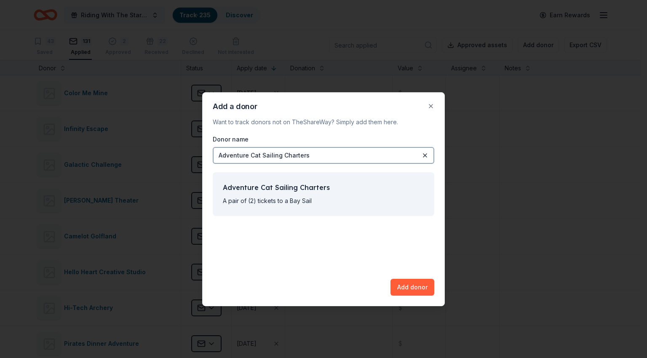
click at [326, 154] on div "Adventure Cat Sailing Charters" at bounding box center [324, 155] width 222 height 17
click at [426, 155] on button at bounding box center [425, 155] width 10 height 10
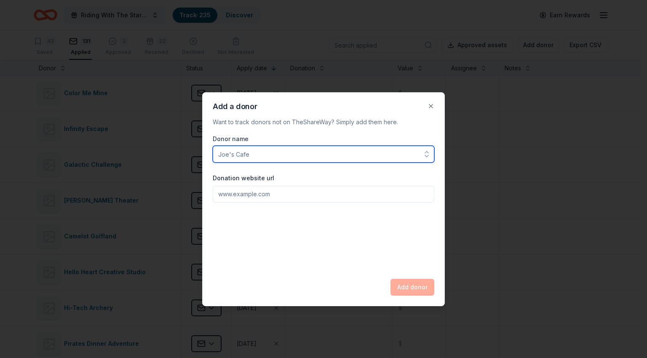
click at [334, 149] on input "Donor name" at bounding box center [324, 154] width 222 height 17
type input "a"
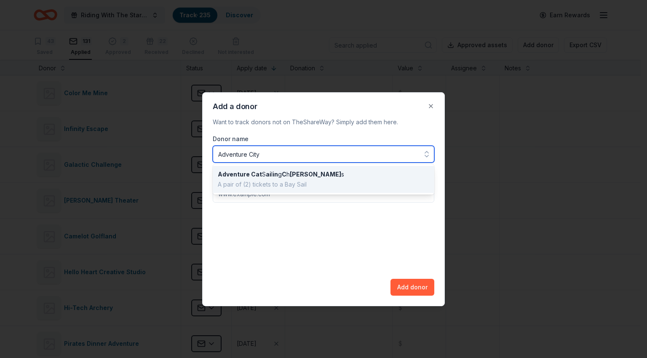
click at [334, 149] on input "Adventure City" at bounding box center [324, 154] width 222 height 17
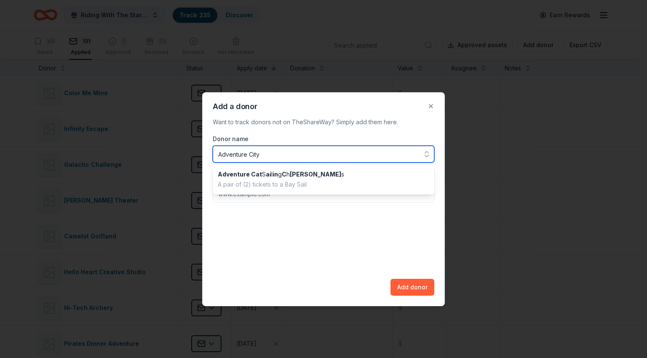
type input "Adventure City"
click at [323, 135] on div "Donor name Adventure City Adventure Cat S ai l in g [PERSON_NAME] s A pair of (…" at bounding box center [324, 148] width 222 height 29
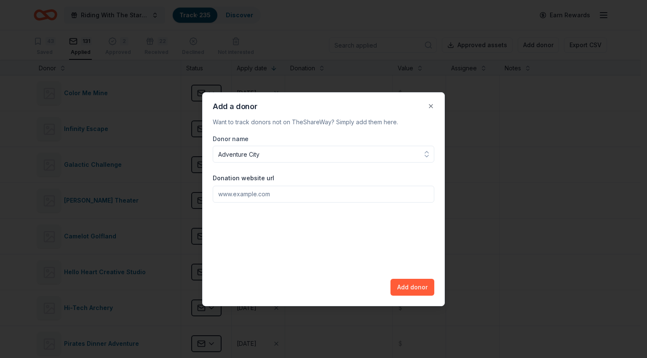
click at [308, 198] on input "Donation website url" at bounding box center [324, 194] width 222 height 17
paste input "[URL][DOMAIN_NAME]?"
type input "[URL][DOMAIN_NAME]?"
click at [417, 284] on button "Add donor" at bounding box center [413, 287] width 44 height 17
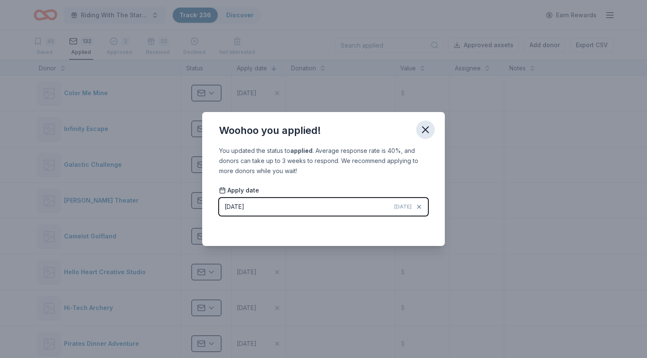
click at [430, 128] on icon "button" at bounding box center [426, 130] width 12 height 12
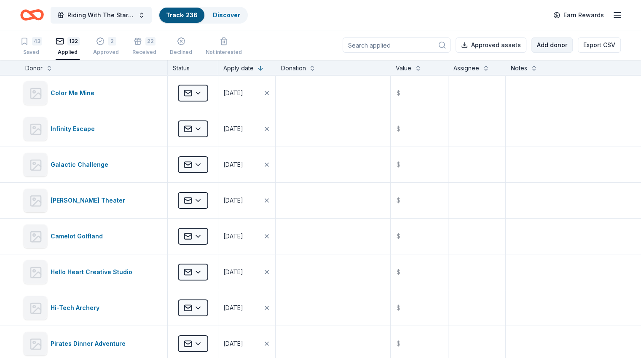
click at [540, 43] on button "Add donor" at bounding box center [551, 44] width 41 height 15
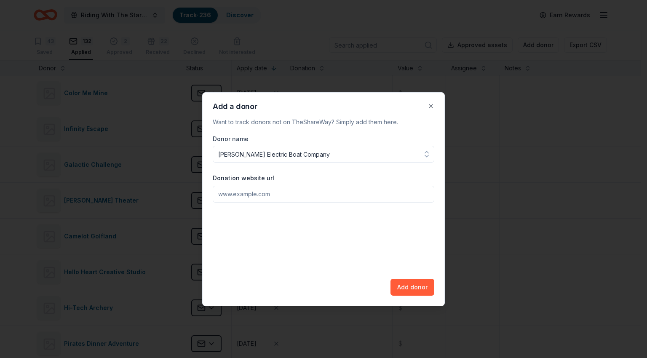
type input "[PERSON_NAME] Electric Boat Company"
paste input "[URL][DOMAIN_NAME]"
type input "[URL][DOMAIN_NAME]"
click at [415, 289] on button "Add donor" at bounding box center [413, 287] width 44 height 17
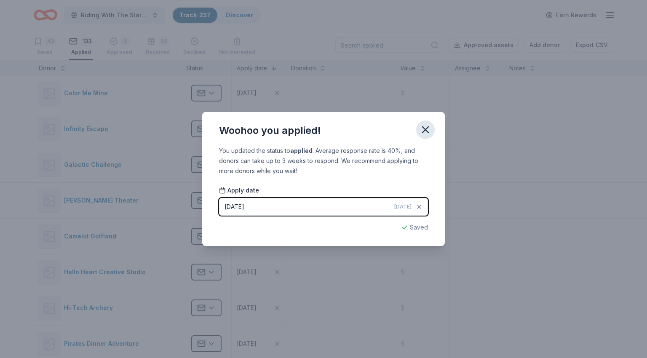
click at [421, 127] on icon "button" at bounding box center [426, 130] width 12 height 12
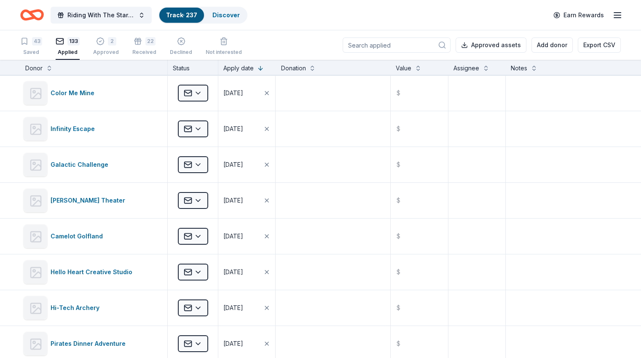
click at [414, 49] on input at bounding box center [397, 44] width 108 height 15
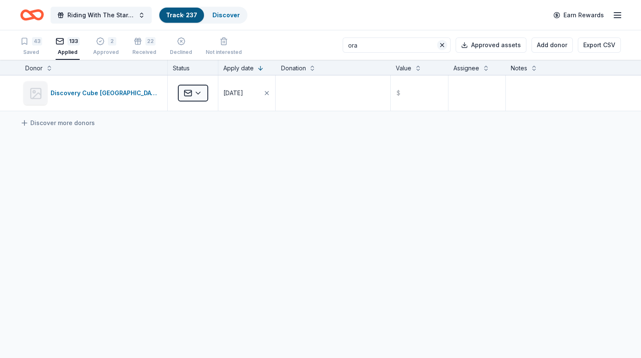
type input "ora"
click at [437, 46] on button at bounding box center [442, 45] width 10 height 10
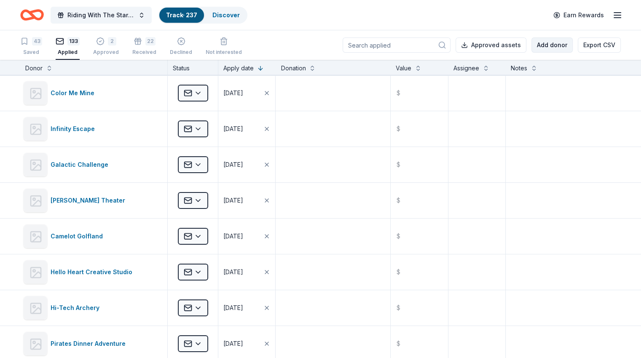
click at [541, 49] on button "Add donor" at bounding box center [551, 44] width 41 height 15
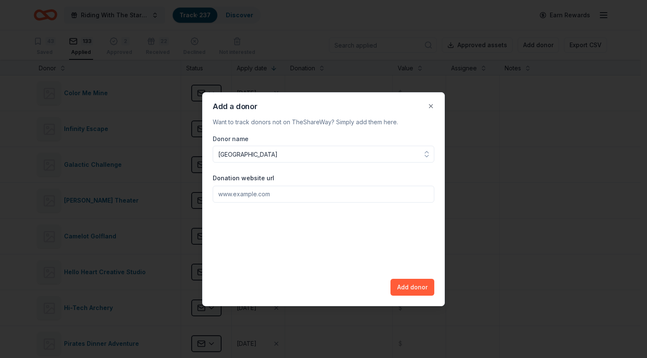
type input "[GEOGRAPHIC_DATA]"
paste input "[URL][DOMAIN_NAME]"
type input "[URL][DOMAIN_NAME]"
click at [418, 292] on button "Add donor" at bounding box center [413, 287] width 44 height 17
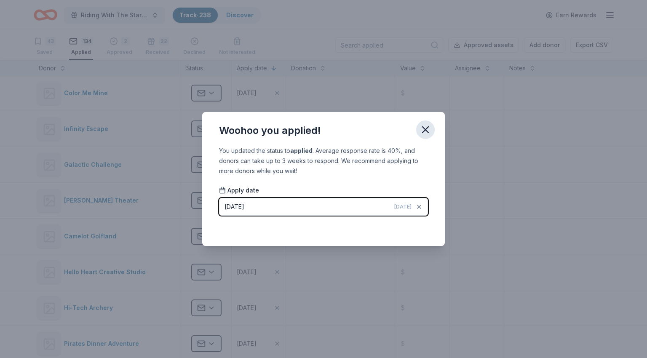
click at [425, 133] on icon "button" at bounding box center [426, 130] width 12 height 12
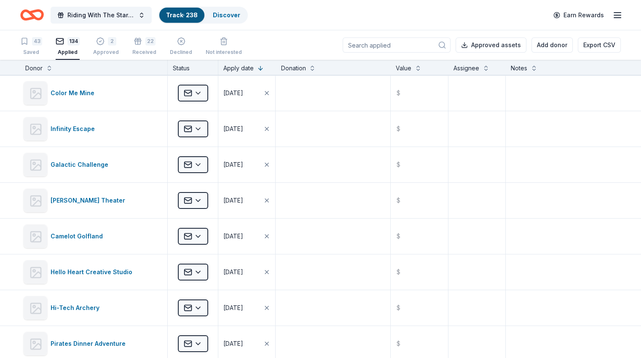
click at [387, 47] on input at bounding box center [397, 44] width 108 height 15
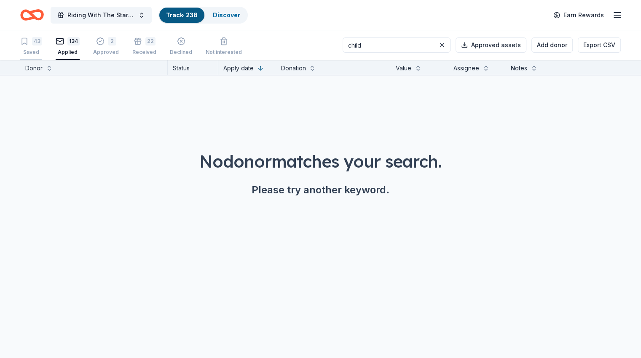
type input "child"
click at [42, 46] on div "43 Saved" at bounding box center [31, 46] width 22 height 19
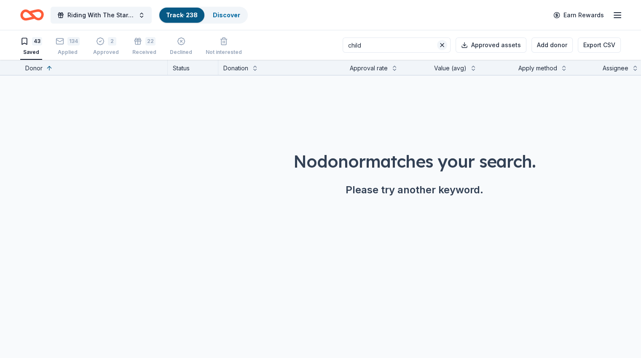
click at [437, 43] on button at bounding box center [442, 45] width 10 height 10
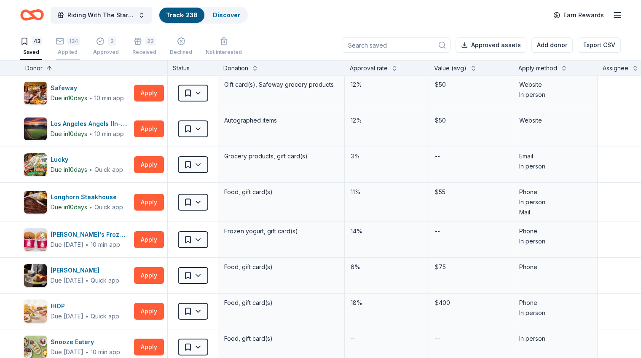
click at [64, 40] on icon "button" at bounding box center [60, 36] width 8 height 8
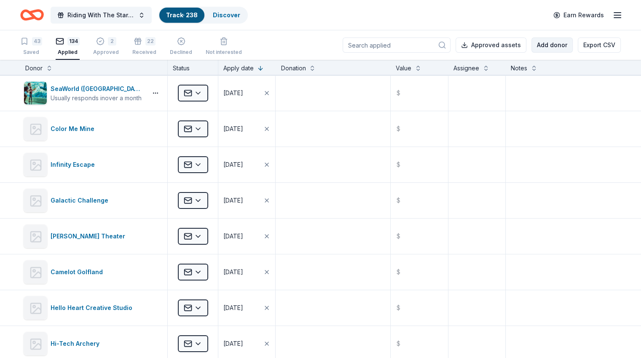
click at [536, 40] on button "Add donor" at bounding box center [551, 44] width 41 height 15
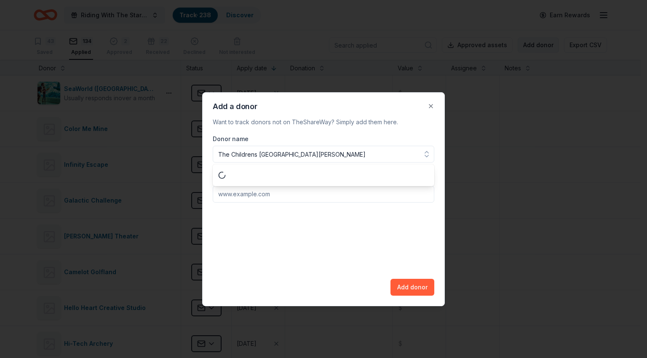
type input "The Childrens [GEOGRAPHIC_DATA]"
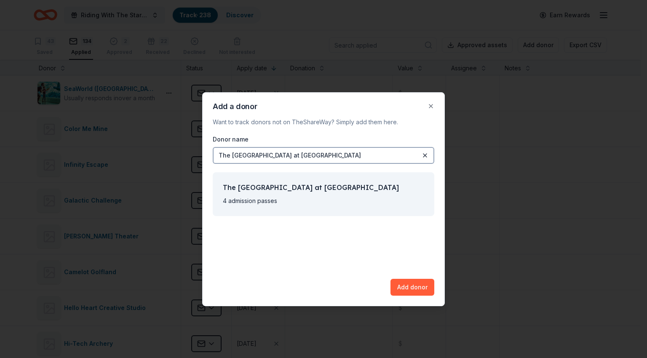
click at [426, 295] on div "Add a donor Want to track donors not on TheShareWay? Simply add them here. Dono…" at bounding box center [323, 199] width 243 height 214
click at [421, 289] on button "Add donor" at bounding box center [413, 287] width 44 height 17
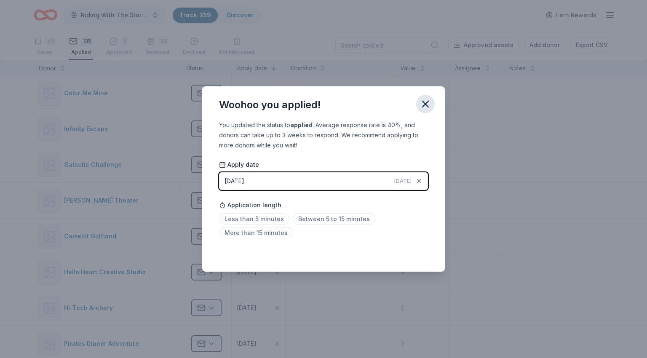
click at [424, 101] on icon "button" at bounding box center [426, 104] width 12 height 12
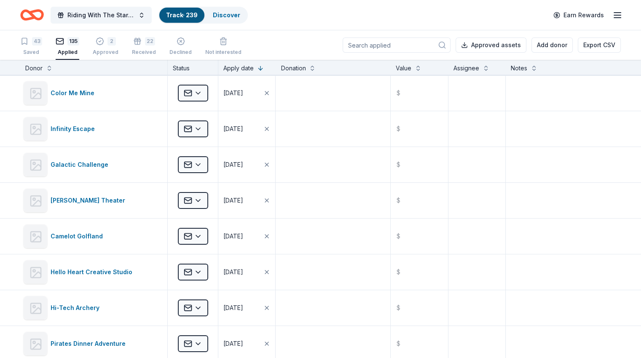
click at [375, 45] on input at bounding box center [397, 44] width 108 height 15
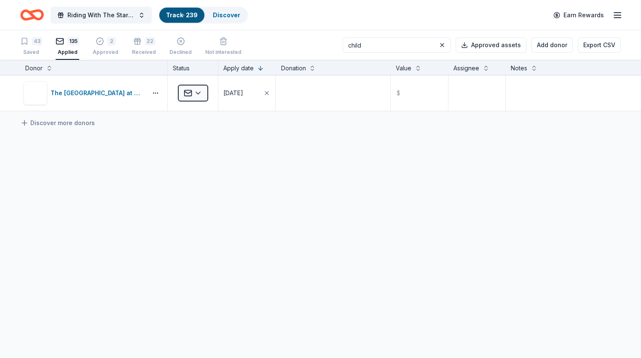
type input "child"
click at [437, 45] on button at bounding box center [442, 45] width 10 height 10
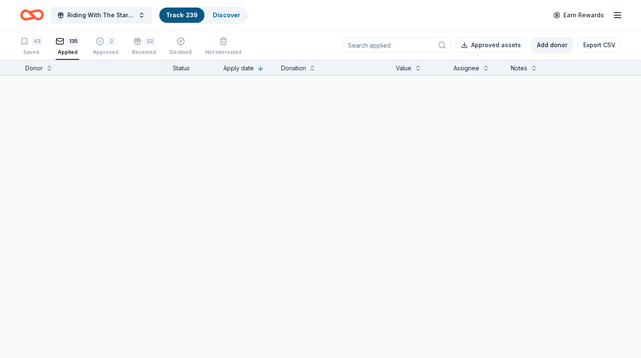
click at [532, 44] on button "Add donor" at bounding box center [551, 44] width 41 height 15
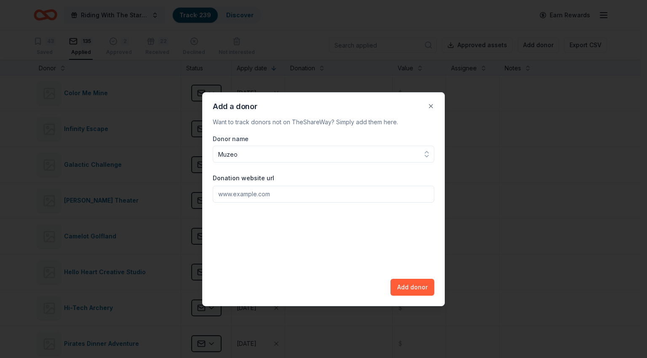
click at [272, 157] on input "Muzeo" at bounding box center [324, 154] width 222 height 17
type input "[GEOGRAPHIC_DATA]"
paste input "[URL][DOMAIN_NAME]"
type input "[URL][DOMAIN_NAME]"
click at [399, 287] on button "Add donor" at bounding box center [413, 287] width 44 height 17
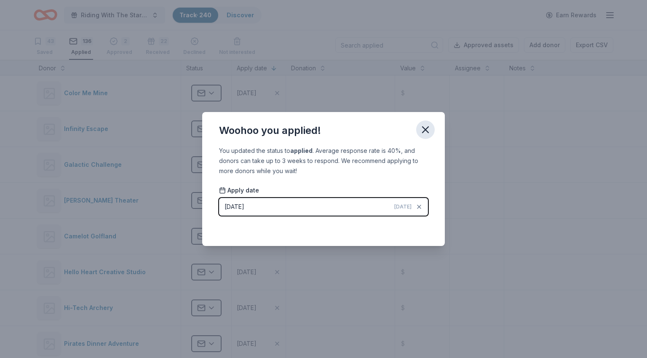
click at [426, 134] on icon "button" at bounding box center [426, 130] width 12 height 12
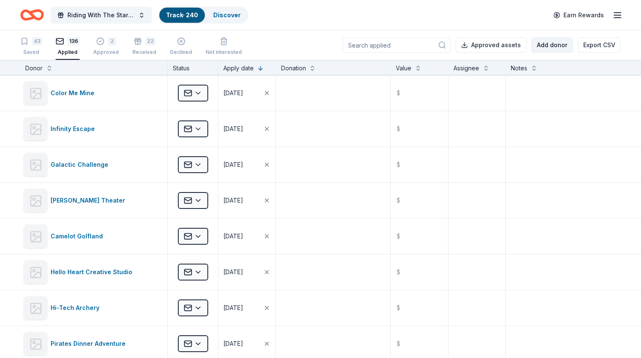
click at [546, 45] on button "Add donor" at bounding box center [551, 44] width 41 height 15
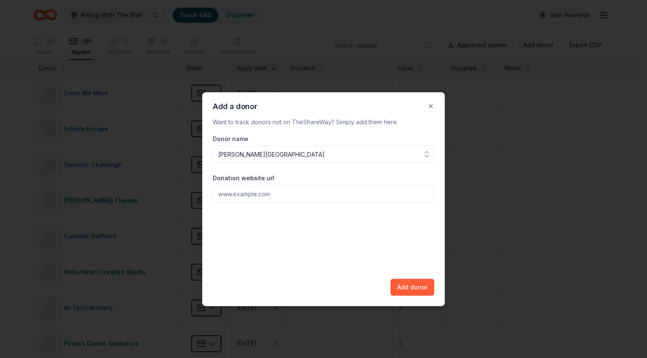
type input "[PERSON_NAME][GEOGRAPHIC_DATA]"
paste input "[URL][DOMAIN_NAME]"
type input "[URL][DOMAIN_NAME]"
click at [414, 293] on button "Add donor" at bounding box center [413, 287] width 44 height 17
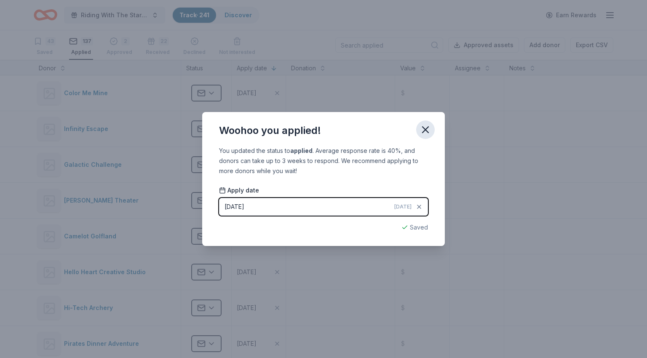
drag, startPoint x: 424, startPoint y: 129, endPoint x: 464, endPoint y: 74, distance: 67.6
click at [424, 128] on icon "button" at bounding box center [426, 130] width 6 height 6
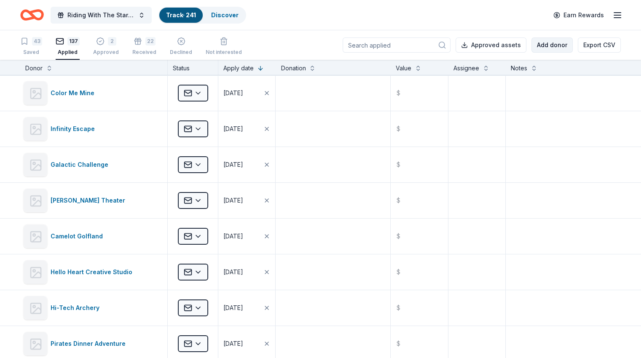
click at [535, 42] on button "Add donor" at bounding box center [551, 44] width 41 height 15
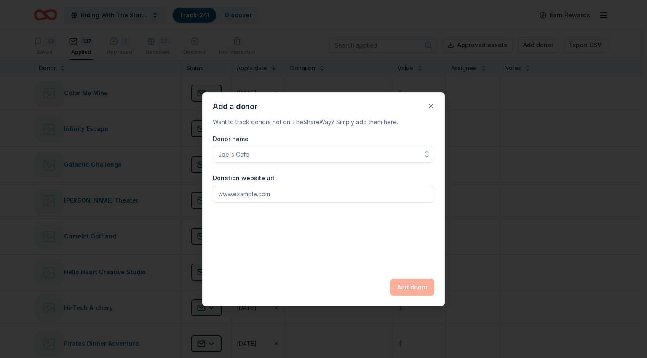
drag, startPoint x: 298, startPoint y: 147, endPoint x: 291, endPoint y: 155, distance: 10.1
click at [291, 155] on input "Donor name" at bounding box center [324, 154] width 222 height 17
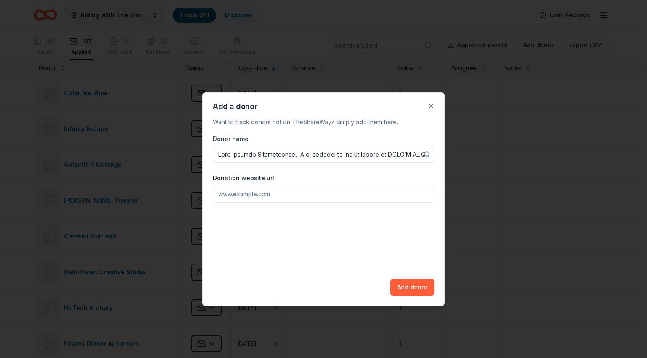
scroll to position [0, 4188]
drag, startPoint x: 399, startPoint y: 154, endPoint x: 80, endPoint y: 149, distance: 319.4
click at [80, 149] on body "Riding With The Stars Gala Track · 241 Discover Earn Rewards 43 Saved 137 Appli…" at bounding box center [320, 179] width 641 height 358
drag, startPoint x: 401, startPoint y: 155, endPoint x: 180, endPoint y: 161, distance: 221.3
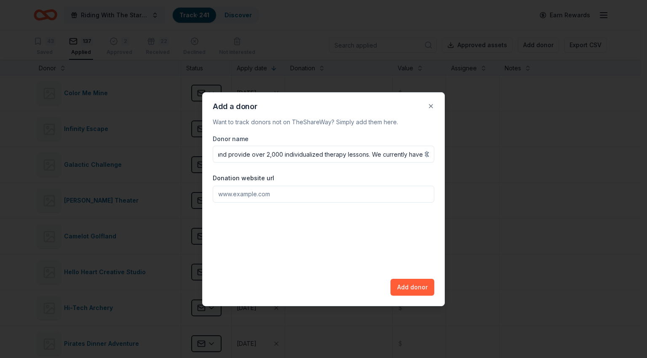
click at [180, 161] on body "Riding With The Stars Gala Track · 241 Discover Earn Rewards 43 Saved 137 Appli…" at bounding box center [320, 179] width 641 height 358
drag, startPoint x: 407, startPoint y: 153, endPoint x: 182, endPoint y: 147, distance: 224.6
click at [186, 145] on body "Riding With The Stars Gala Track · 241 Discover Earn Rewards 43 Saved 137 Appli…" at bounding box center [320, 179] width 641 height 358
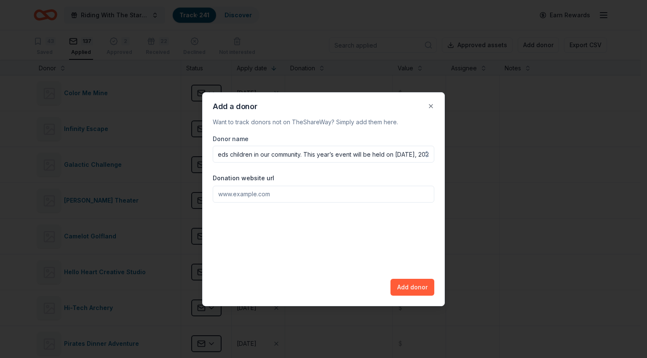
drag, startPoint x: 420, startPoint y: 158, endPoint x: 375, endPoint y: 151, distance: 46.5
click at [375, 151] on div "Dear Pacific Amphitheatre, I am writing to you on behalf of [PERSON_NAME]’S CHA…" at bounding box center [324, 154] width 222 height 17
type input "Dear Pacific Amphitheatre, I am writing to you on behalf of [PERSON_NAME]’S CHA…"
drag, startPoint x: 420, startPoint y: 155, endPoint x: 403, endPoint y: 154, distance: 17.3
click at [403, 154] on div "Dear Pacific Amphitheatre, I am writing to you on behalf of [PERSON_NAME]’S CHA…" at bounding box center [324, 154] width 222 height 17
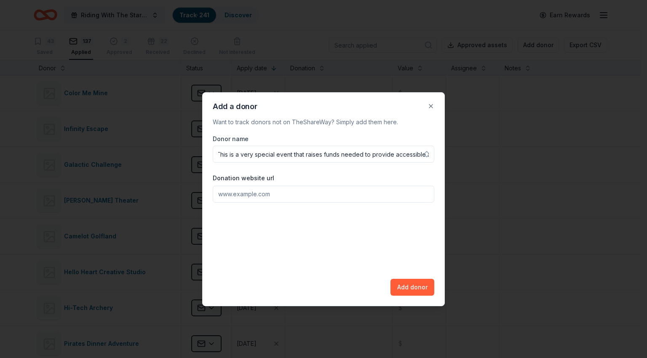
drag, startPoint x: 418, startPoint y: 155, endPoint x: 141, endPoint y: 142, distance: 277.5
click at [141, 142] on body "Riding With The Stars Gala Track · 241 Discover Earn Rewards 43 Saved 137 Appli…" at bounding box center [320, 179] width 641 height 358
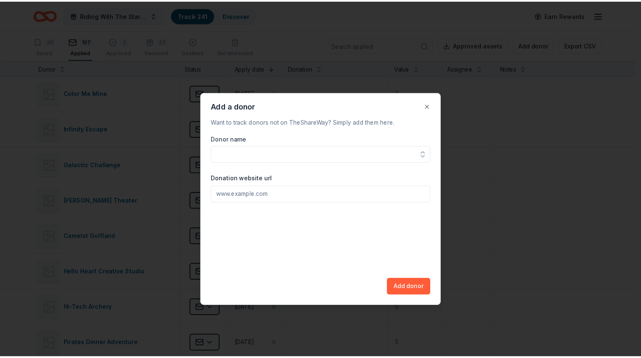
scroll to position [0, 0]
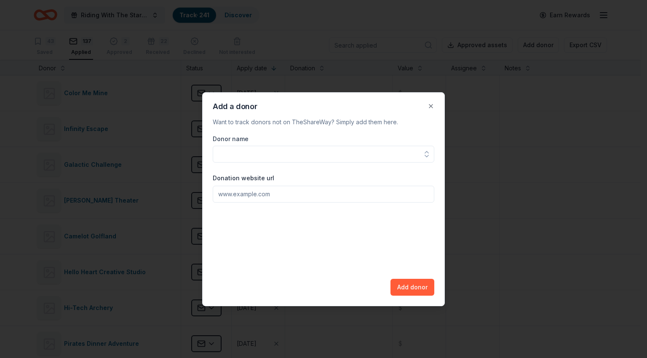
click at [290, 155] on input "Donor name" at bounding box center [324, 154] width 222 height 17
type input "P"
click at [429, 105] on button "Close" at bounding box center [431, 106] width 17 height 17
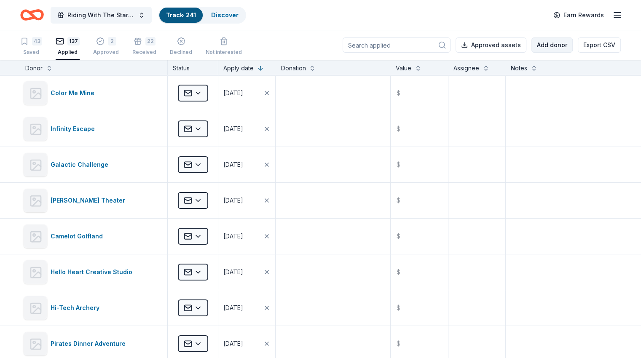
click at [549, 45] on button "Add donor" at bounding box center [551, 44] width 41 height 15
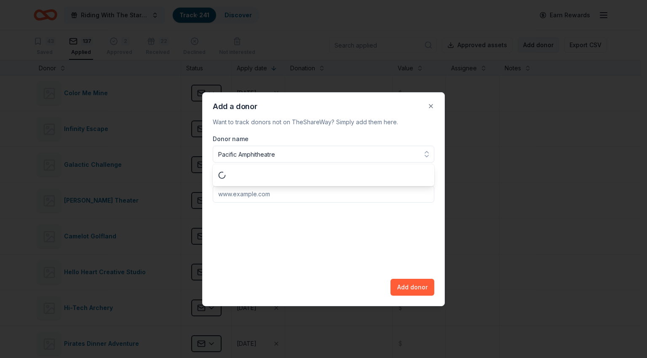
type input "Pacific Amphitheatre"
paste input "[URL][DOMAIN_NAME]"
type input "[URL][DOMAIN_NAME]"
click at [418, 289] on button "Add donor" at bounding box center [413, 287] width 44 height 17
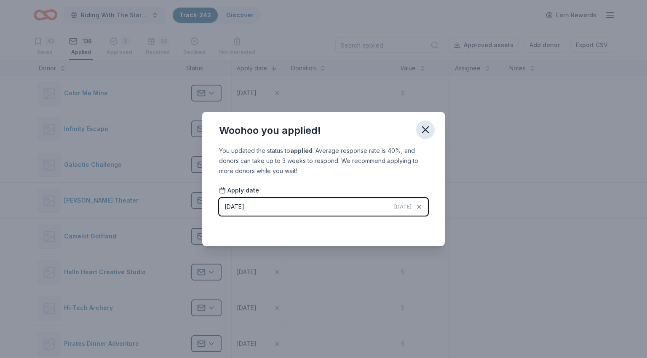
click at [425, 132] on icon "button" at bounding box center [426, 130] width 12 height 12
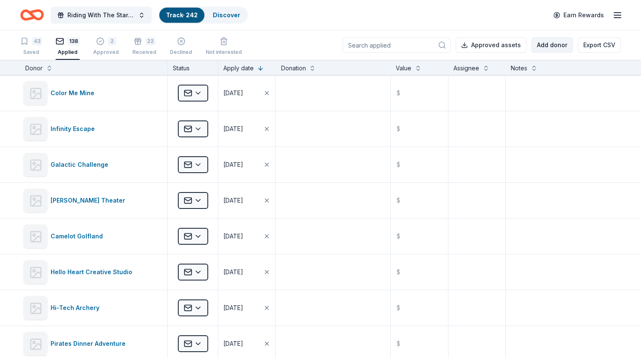
click at [538, 46] on button "Add donor" at bounding box center [551, 44] width 41 height 15
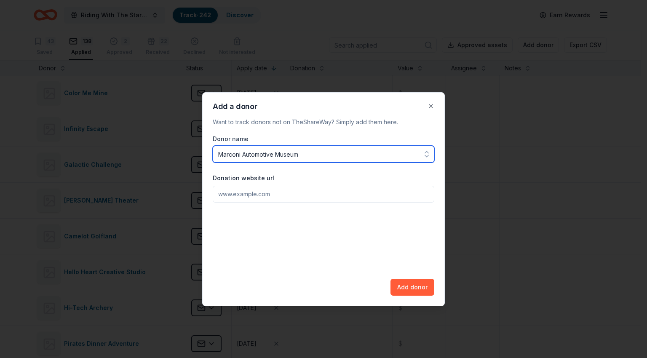
type input "Marconi Automotive Museum"
paste input "[URL][DOMAIN_NAME]"
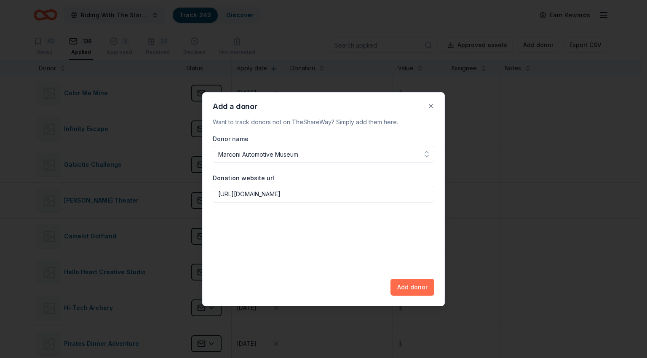
type input "[URL][DOMAIN_NAME]"
click at [415, 285] on button "Add donor" at bounding box center [413, 287] width 44 height 17
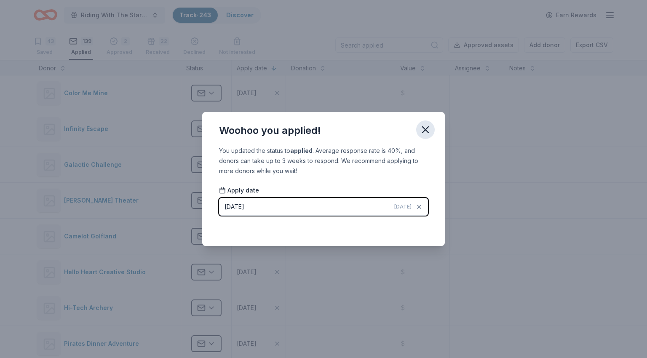
click at [425, 130] on icon "button" at bounding box center [426, 130] width 12 height 12
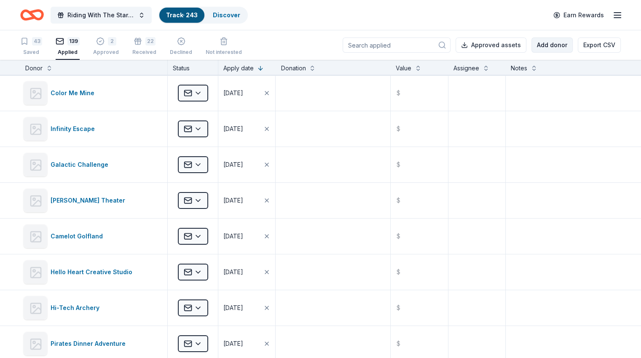
click at [549, 48] on button "Add donor" at bounding box center [551, 44] width 41 height 15
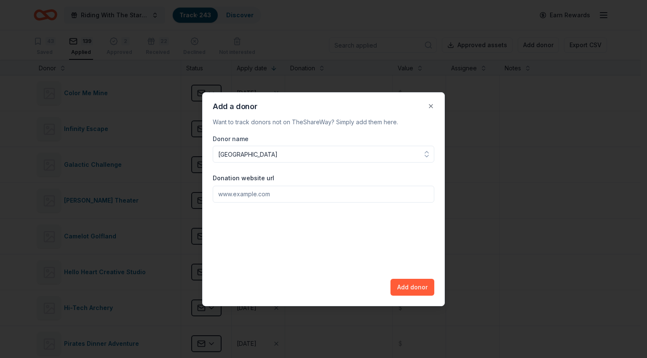
type input "[GEOGRAPHIC_DATA]"
paste input "[URL][DOMAIN_NAME]"
type input "[URL][DOMAIN_NAME]"
click at [426, 291] on button "Add donor" at bounding box center [413, 287] width 44 height 17
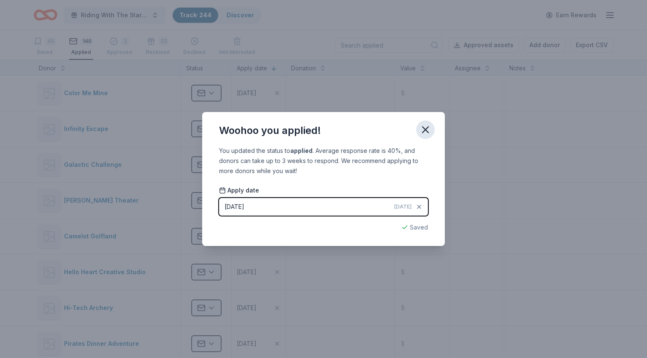
click at [430, 131] on icon "button" at bounding box center [426, 130] width 12 height 12
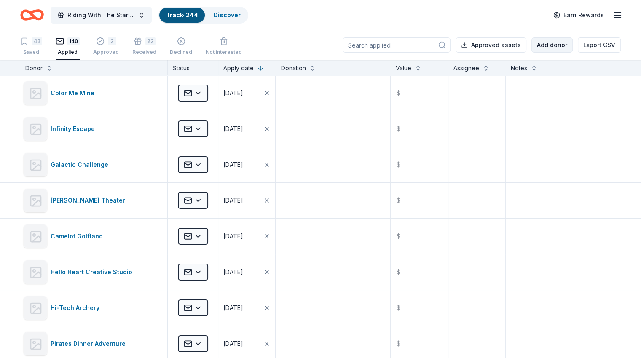
click at [543, 46] on button "Add donor" at bounding box center [551, 44] width 41 height 15
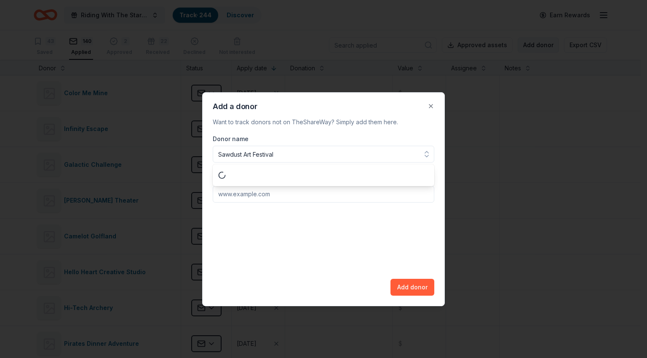
type input "Sawdust Art Festival"
paste input "[URL][DOMAIN_NAME]"
type input "[URL][DOMAIN_NAME]"
click at [409, 285] on button "Add donor" at bounding box center [413, 287] width 44 height 17
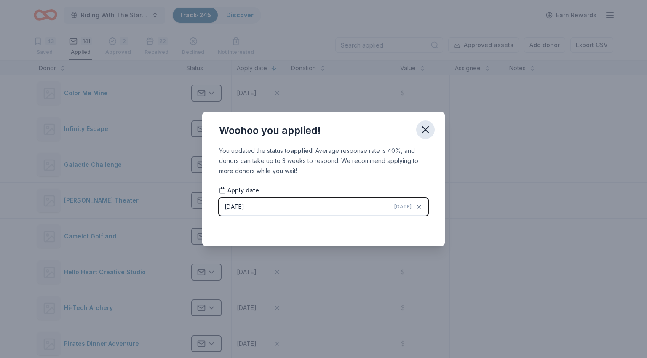
click at [431, 130] on icon "button" at bounding box center [426, 130] width 12 height 12
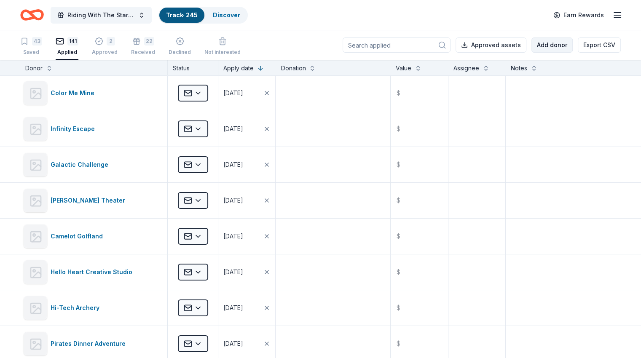
click at [535, 50] on button "Add donor" at bounding box center [551, 44] width 41 height 15
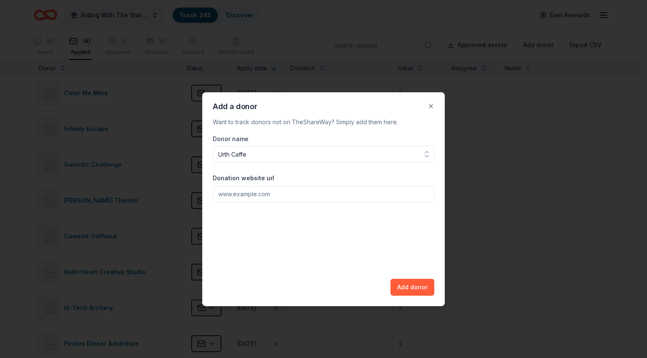
type input "Urth Caffe"
drag, startPoint x: 314, startPoint y: 192, endPoint x: 372, endPoint y: 147, distance: 73.2
click at [314, 192] on input "Donation website url" at bounding box center [324, 194] width 222 height 17
paste input "[URL][DOMAIN_NAME]"
type input "[URL][DOMAIN_NAME]"
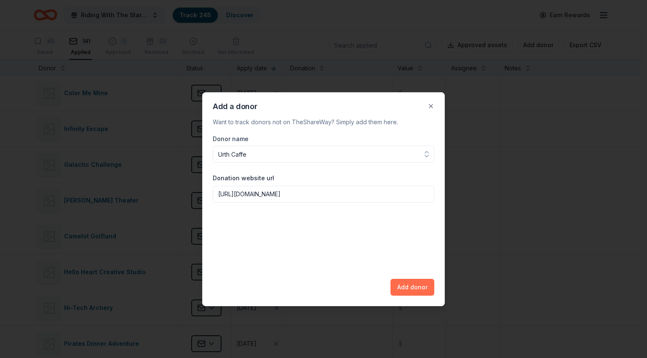
click at [416, 288] on button "Add donor" at bounding box center [413, 287] width 44 height 17
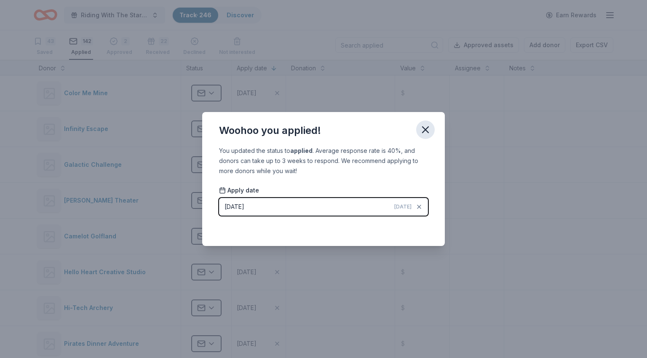
click at [426, 131] on icon "button" at bounding box center [426, 130] width 6 height 6
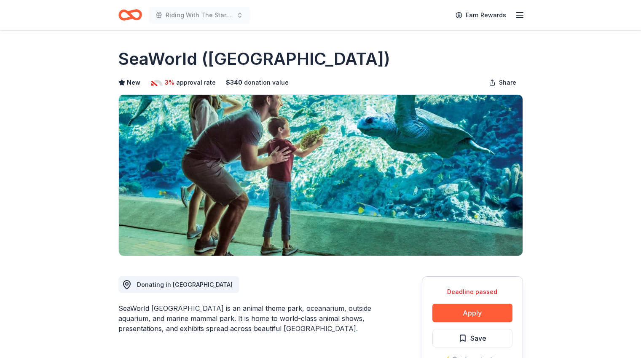
scroll to position [126, 0]
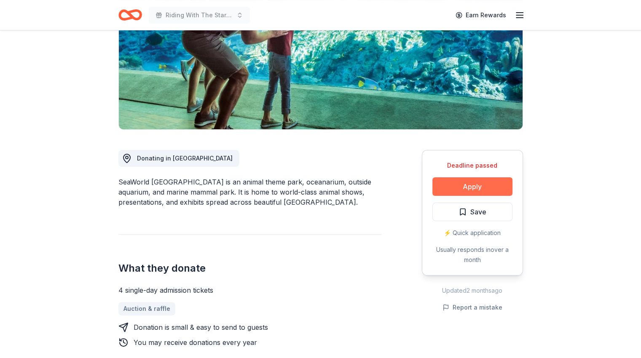
click at [473, 186] on button "Apply" at bounding box center [472, 186] width 80 height 19
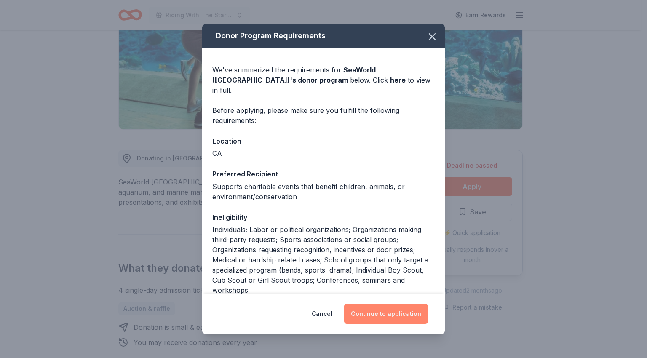
click at [388, 313] on button "Continue to application" at bounding box center [386, 314] width 84 height 20
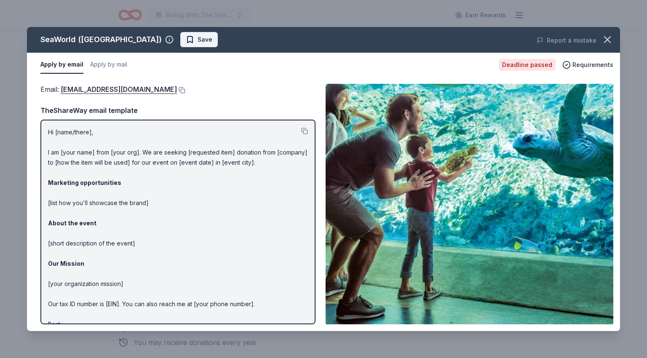
click at [186, 42] on span "Save" at bounding box center [199, 40] width 27 height 10
click at [608, 39] on icon "button" at bounding box center [608, 40] width 6 height 6
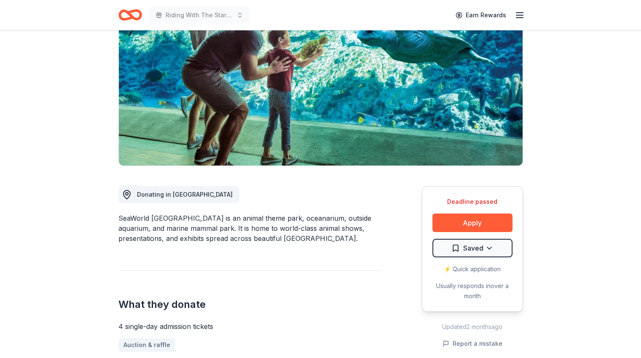
scroll to position [0, 0]
